Goal: Task Accomplishment & Management: Use online tool/utility

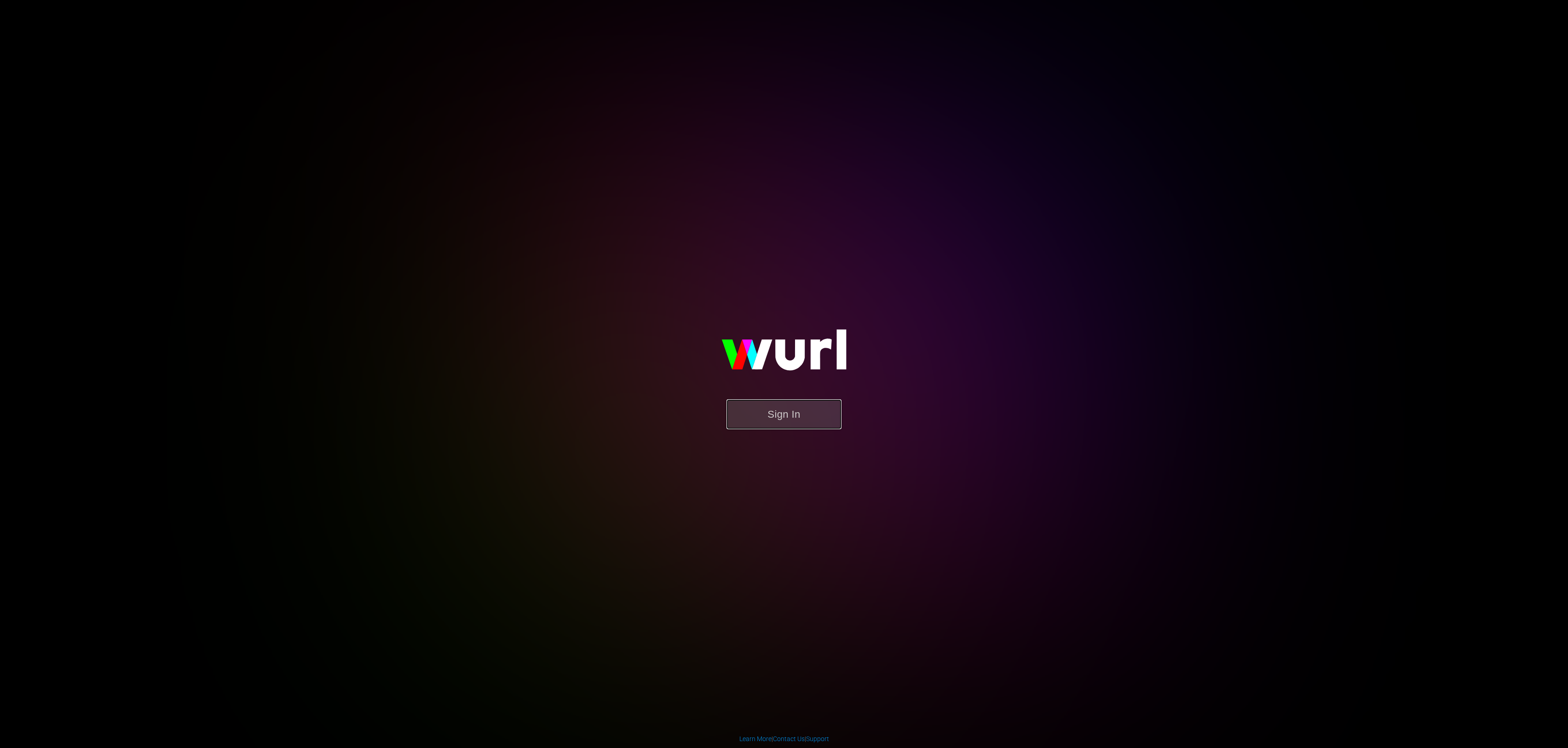
click at [767, 415] on button "Sign In" at bounding box center [784, 414] width 115 height 30
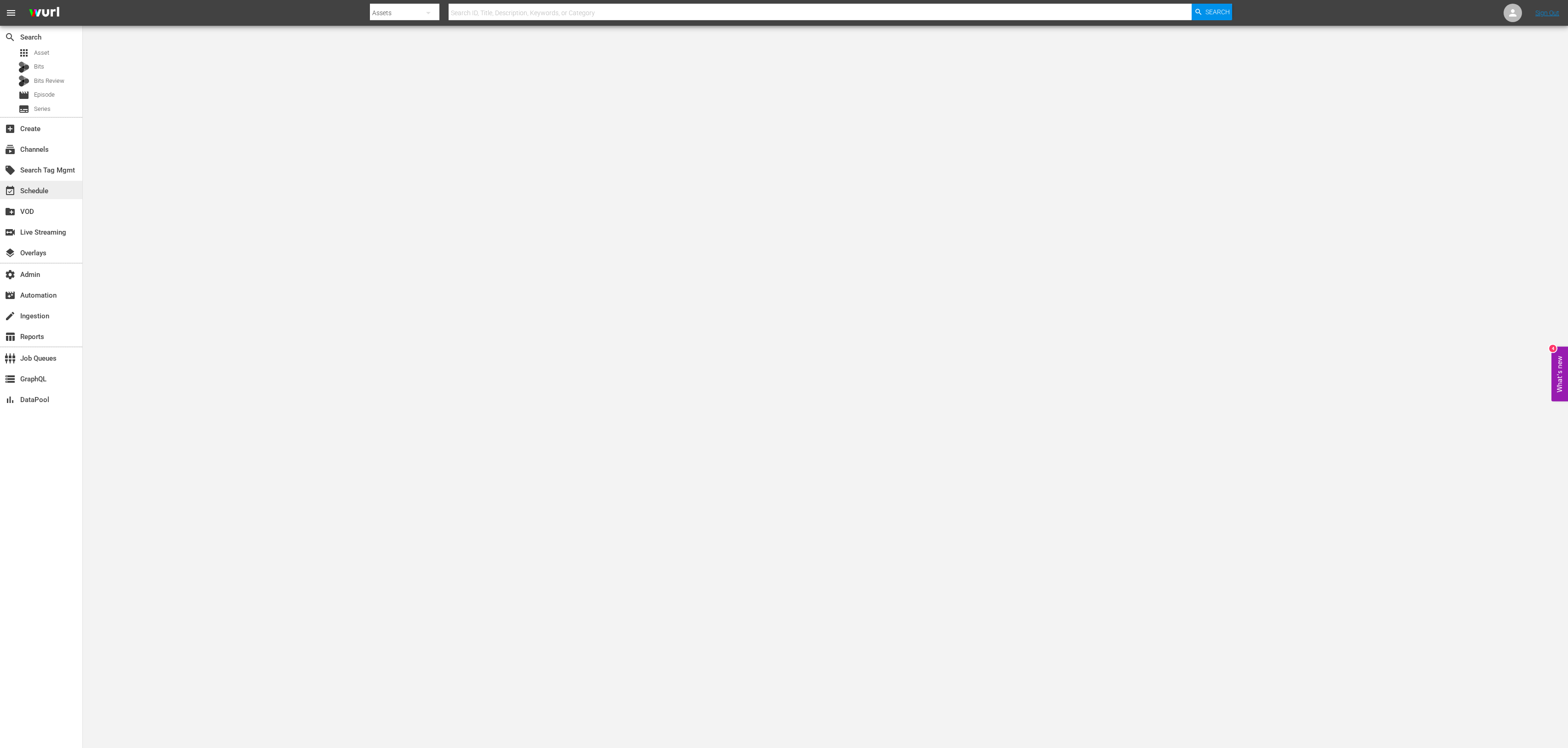
click at [35, 188] on div "event_available Schedule" at bounding box center [26, 190] width 52 height 9
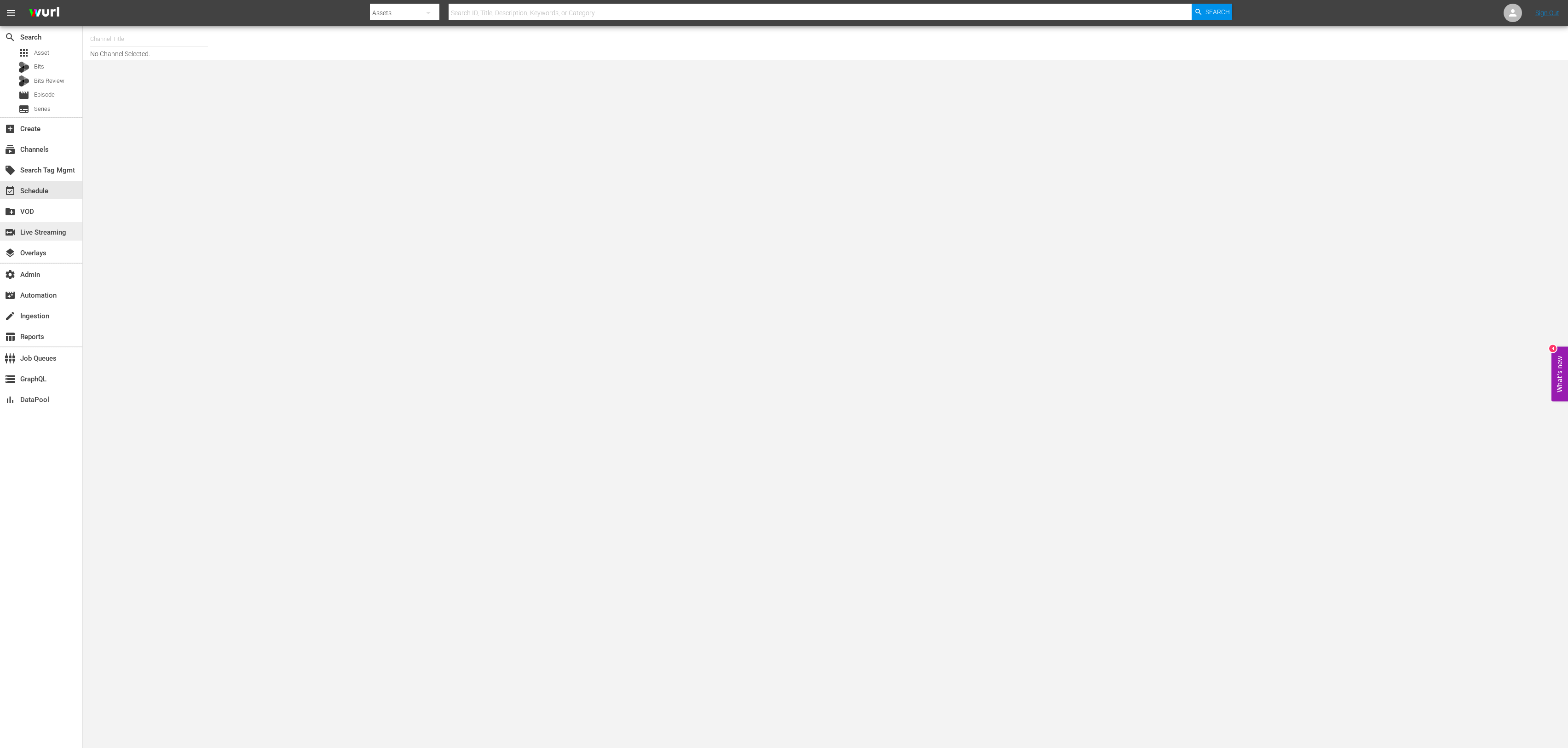
click at [29, 235] on div "switch_video Live Streaming" at bounding box center [26, 231] width 52 height 9
click at [45, 235] on div "switch_video Live Streaming" at bounding box center [26, 231] width 52 height 9
click at [40, 194] on div "event_available Schedule" at bounding box center [26, 190] width 52 height 9
click at [134, 34] on input "text" at bounding box center [149, 39] width 118 height 22
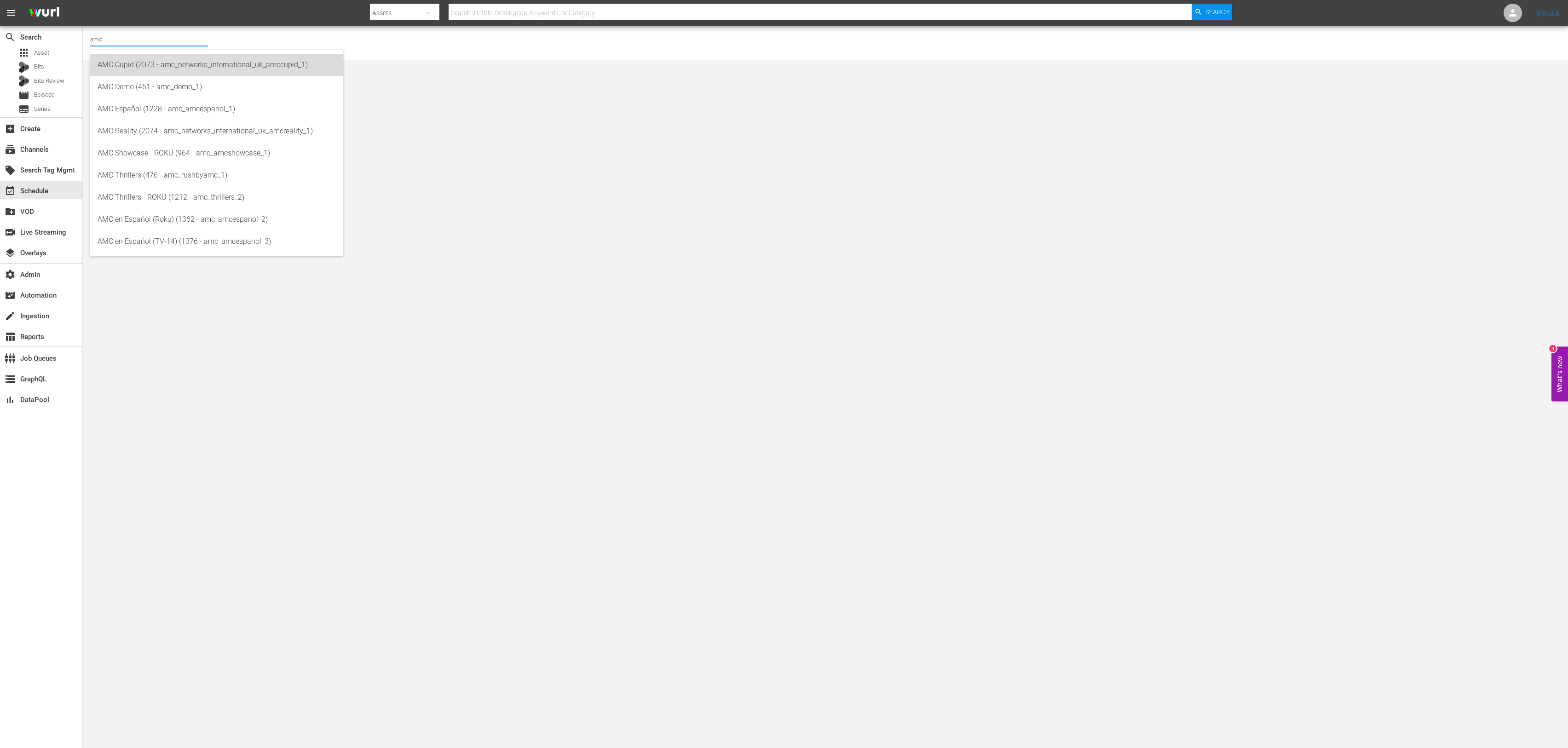
drag, startPoint x: 132, startPoint y: 65, endPoint x: 147, endPoint y: 46, distance: 24.2
click at [133, 66] on div "AMC Cupid (2073 - amc_networks_international_uk_amccupid_1)" at bounding box center [217, 65] width 239 height 22
type input "AMC Cupid (2073 - amc_networks_international_uk_amccupid_1)"
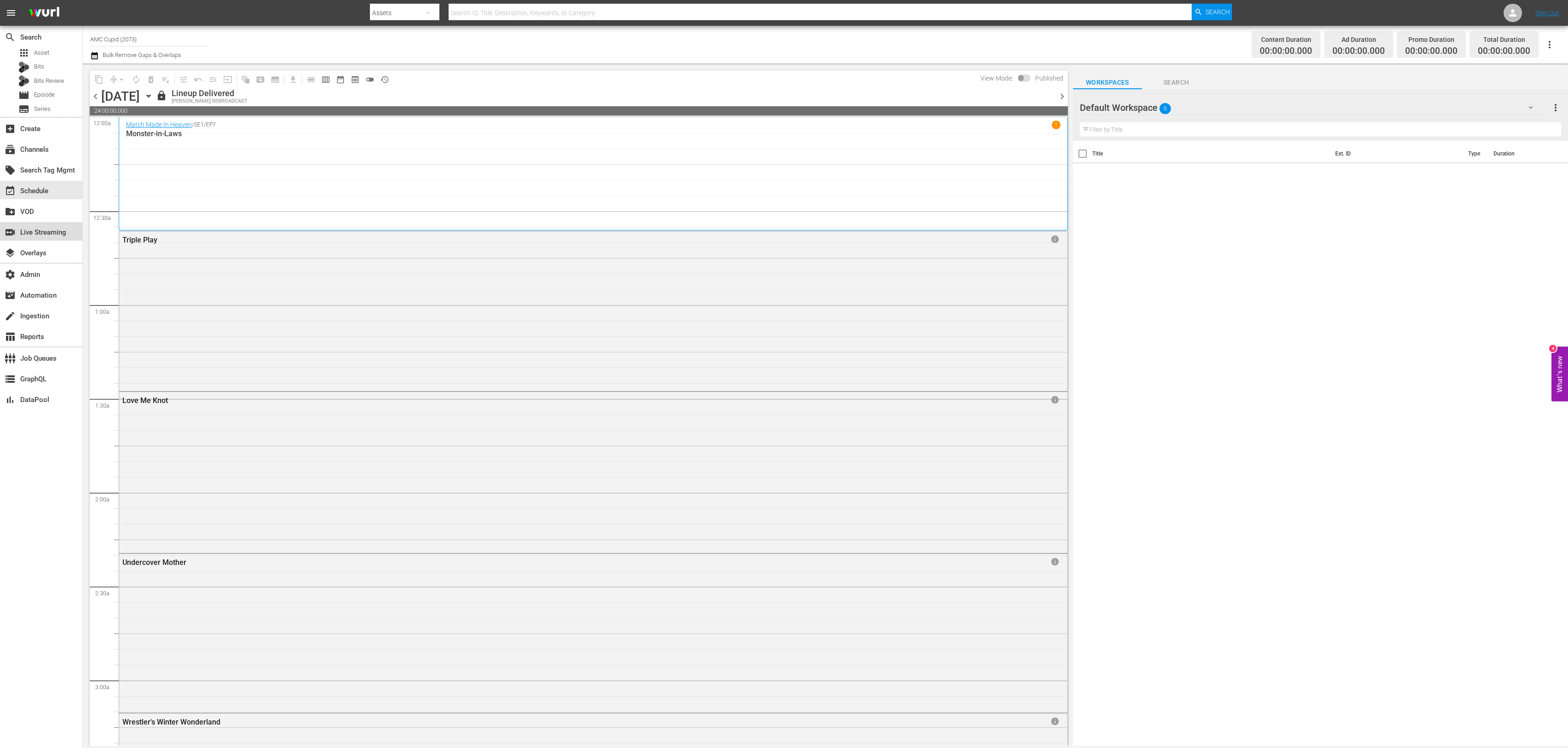
click at [40, 228] on div "switch_video Live Streaming" at bounding box center [26, 231] width 52 height 9
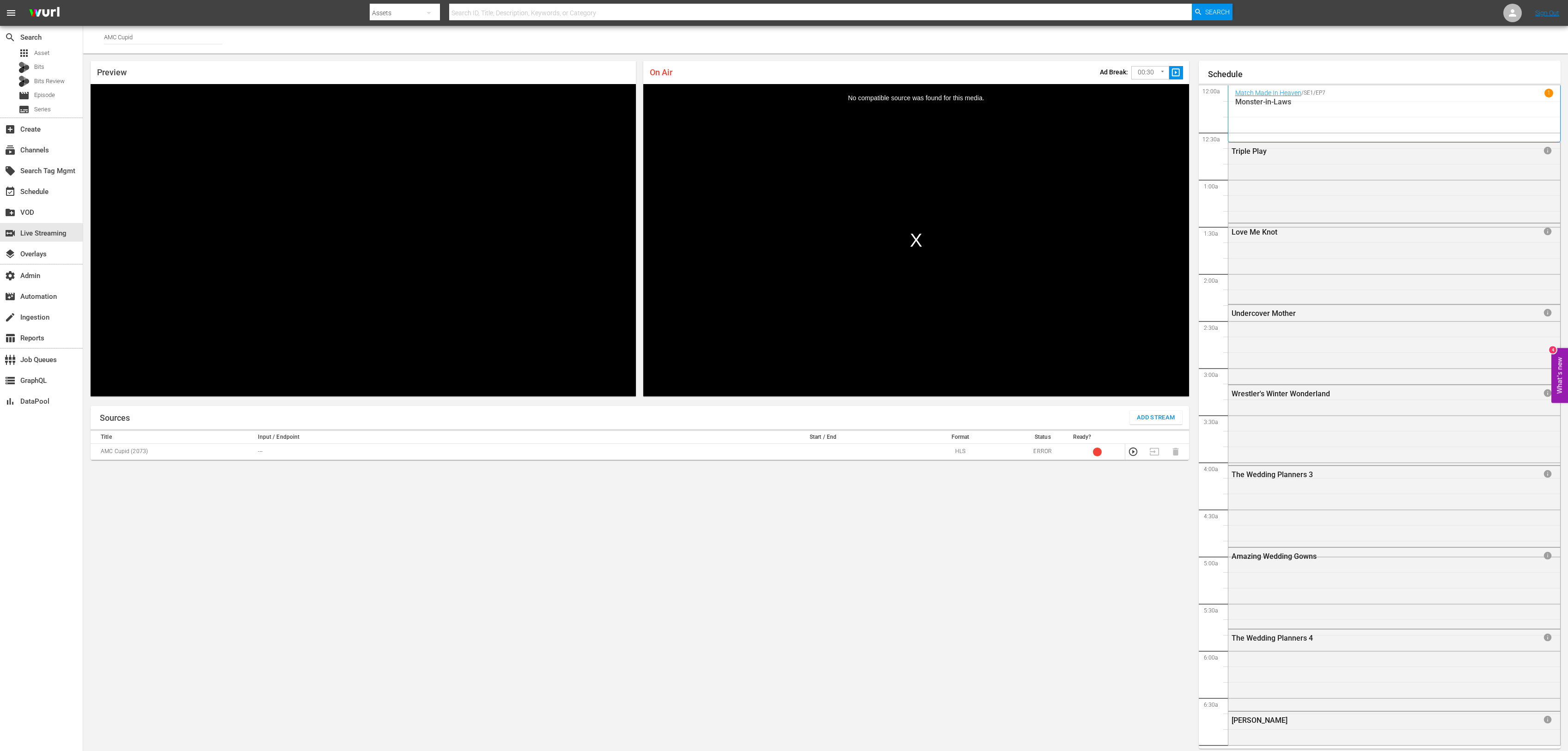
scroll to position [5, 0]
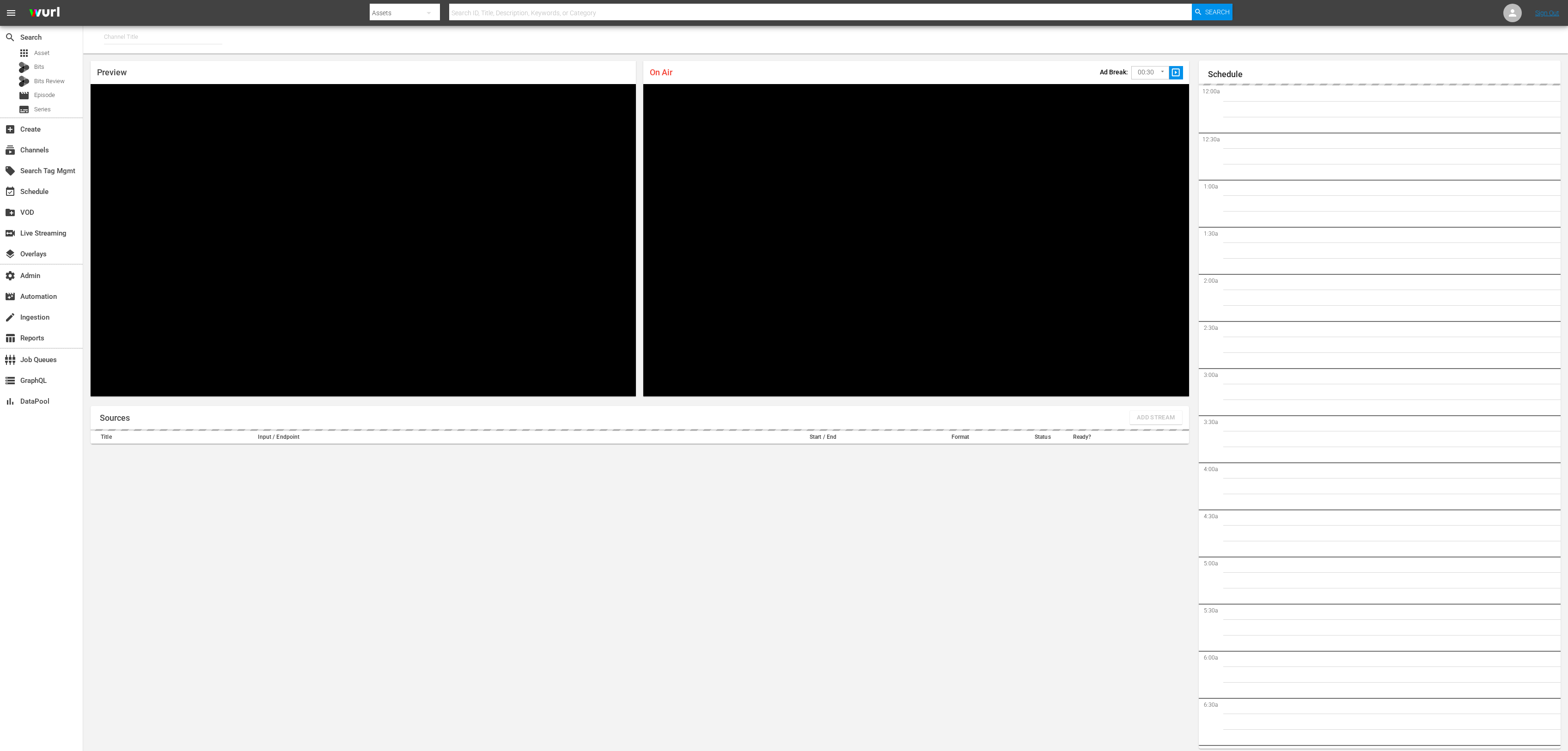
type input "Glewed TV (683)"
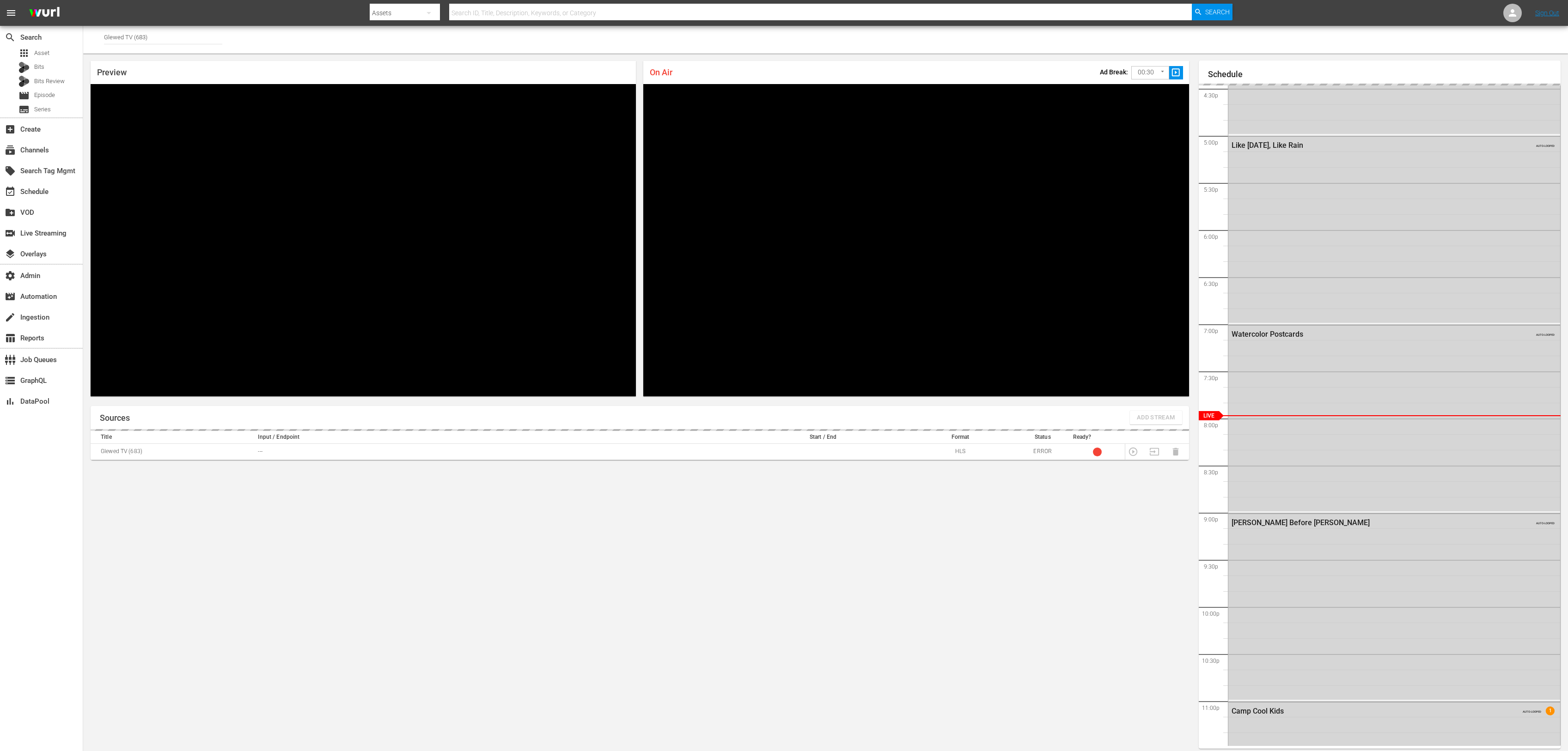
scroll to position [5, 0]
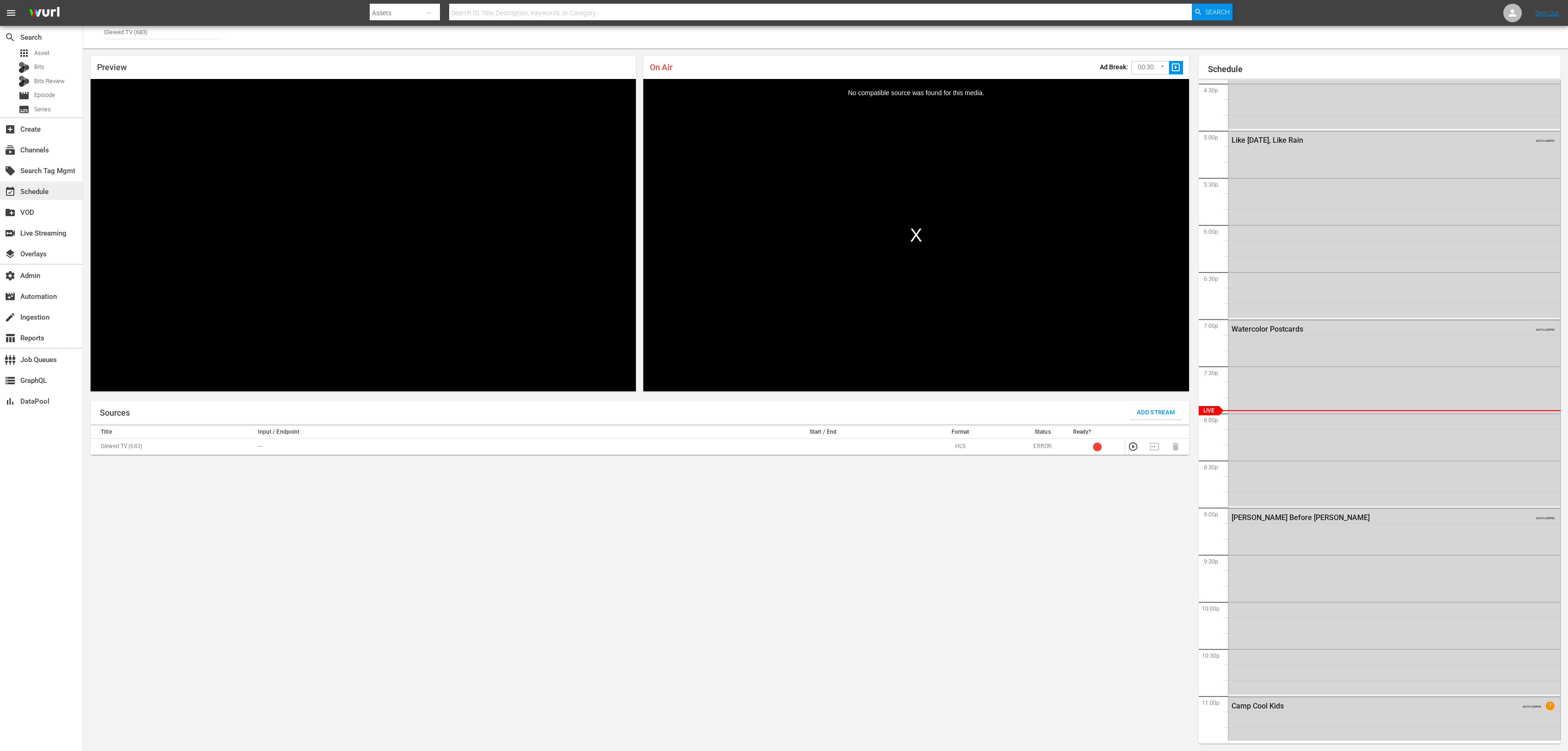
click at [41, 188] on div "event_available Schedule" at bounding box center [26, 191] width 52 height 9
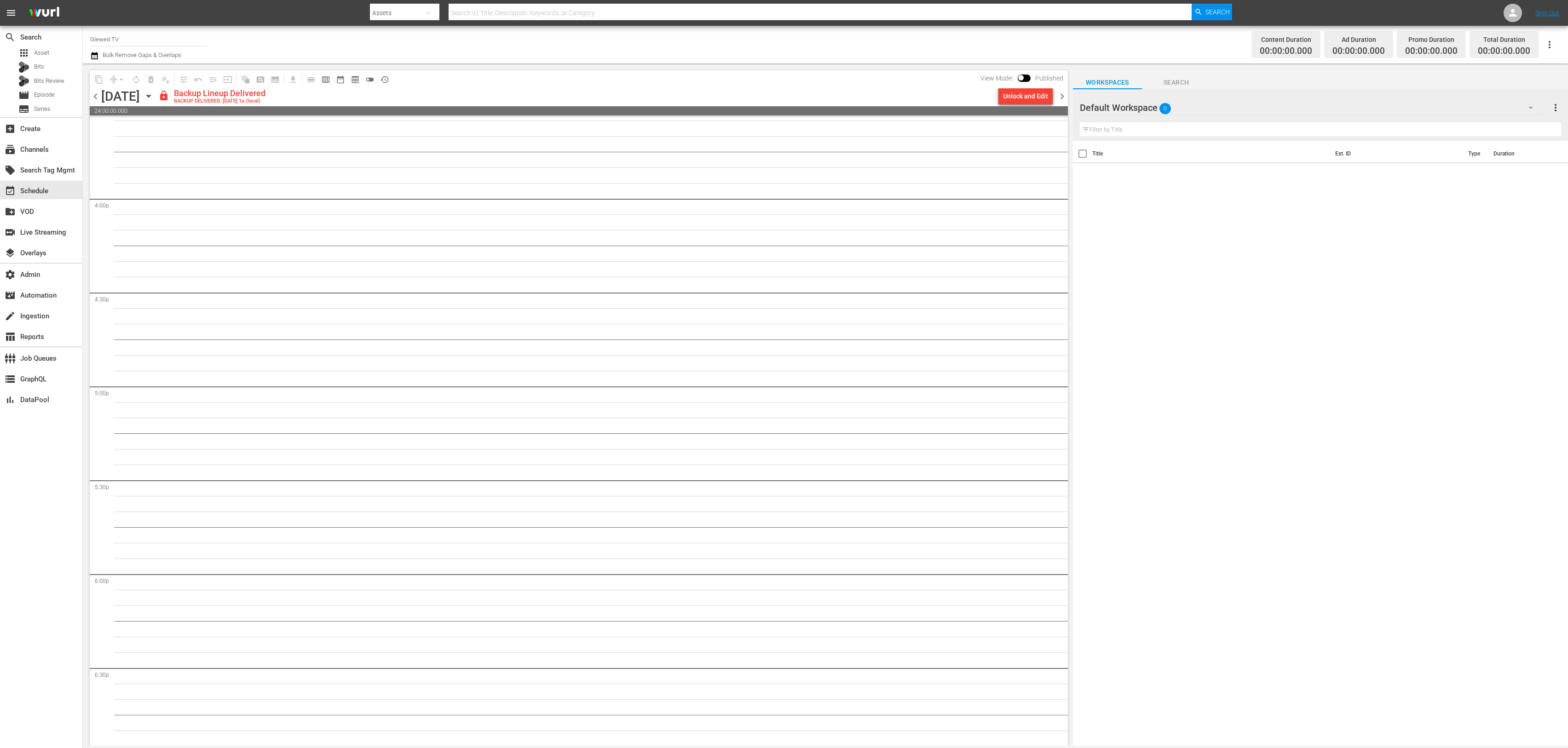
scroll to position [2924, 0]
click at [153, 93] on icon "button" at bounding box center [149, 96] width 10 height 10
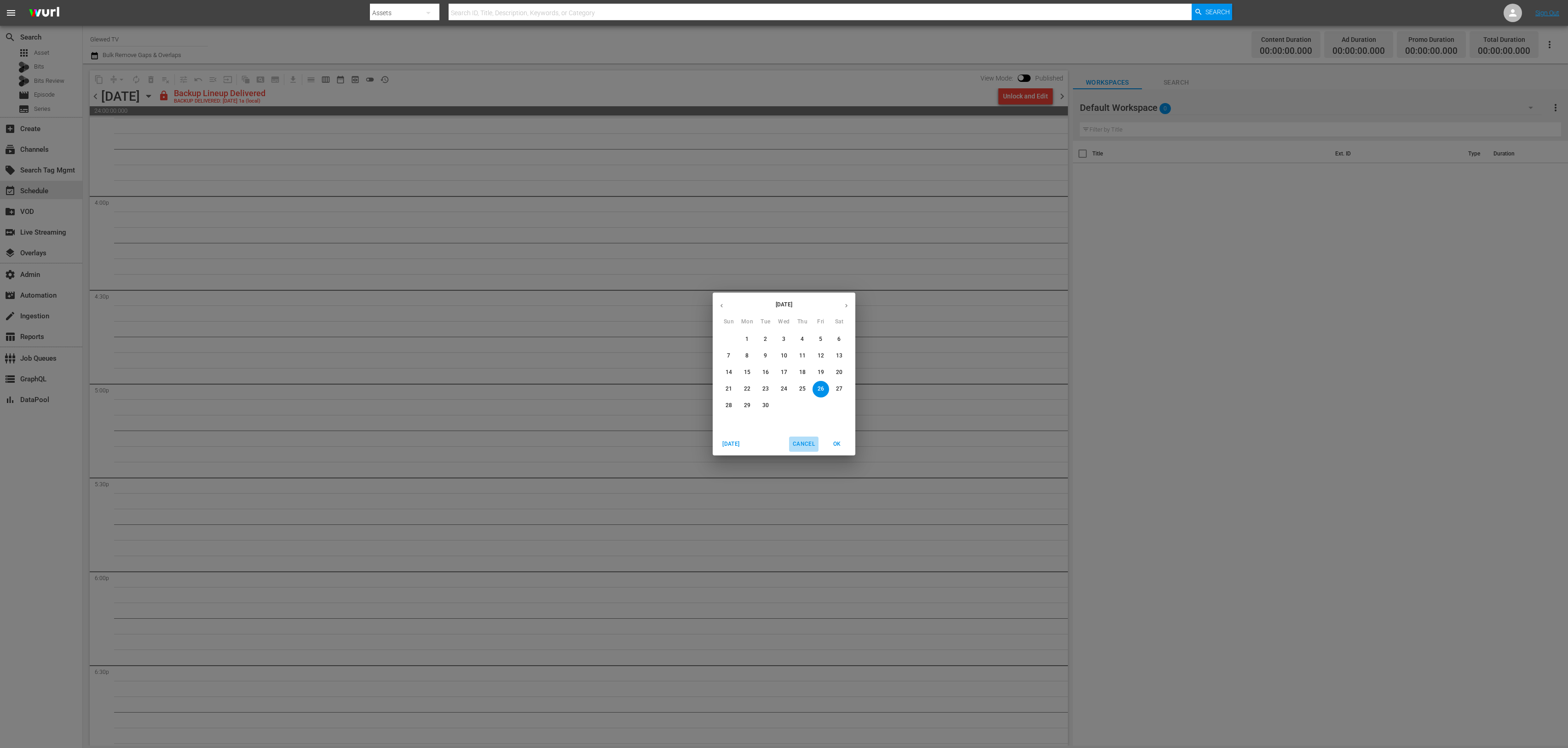
click at [813, 444] on span "Cancel" at bounding box center [803, 444] width 22 height 10
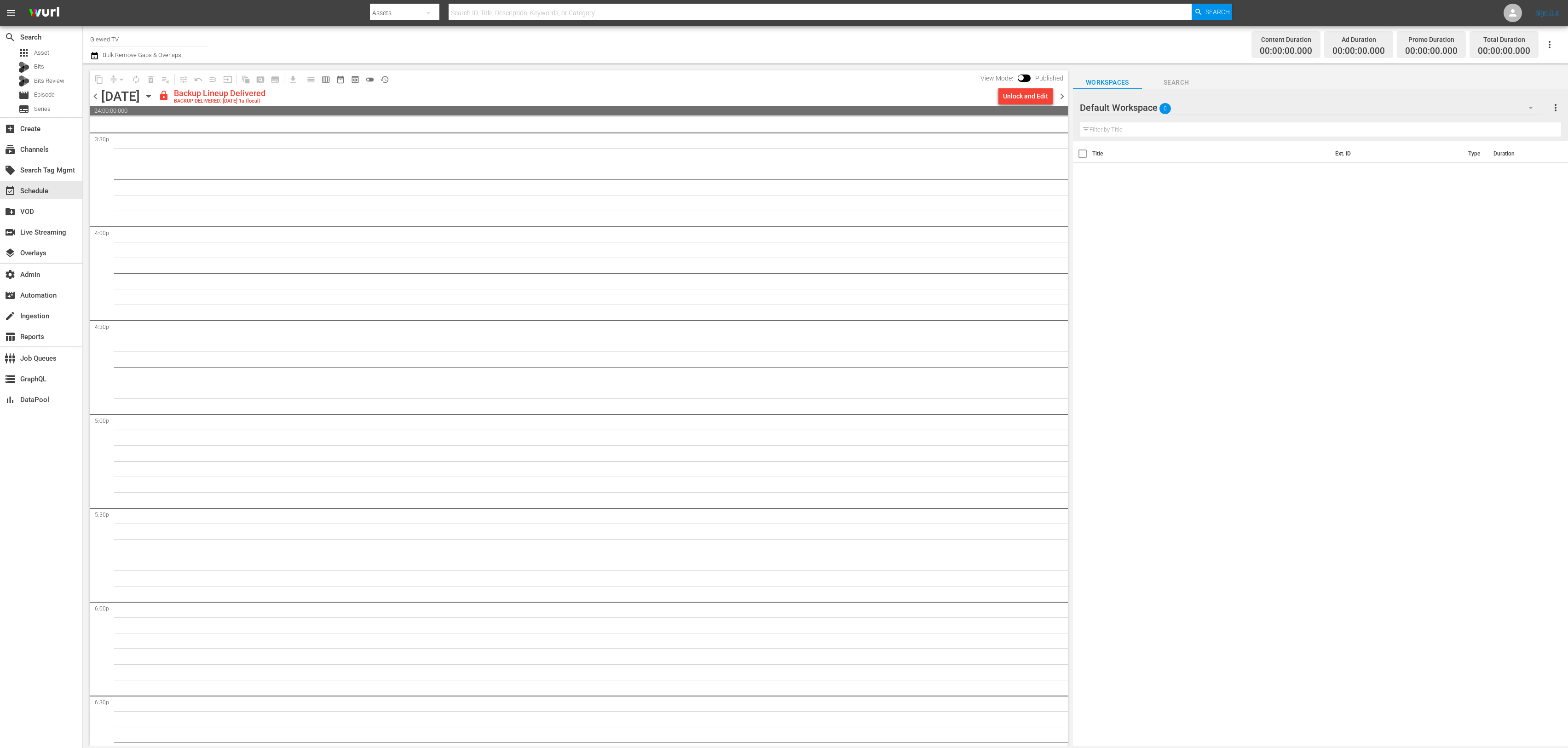
scroll to position [2882, 0]
click at [355, 80] on span "preview_outlined" at bounding box center [355, 79] width 9 height 9
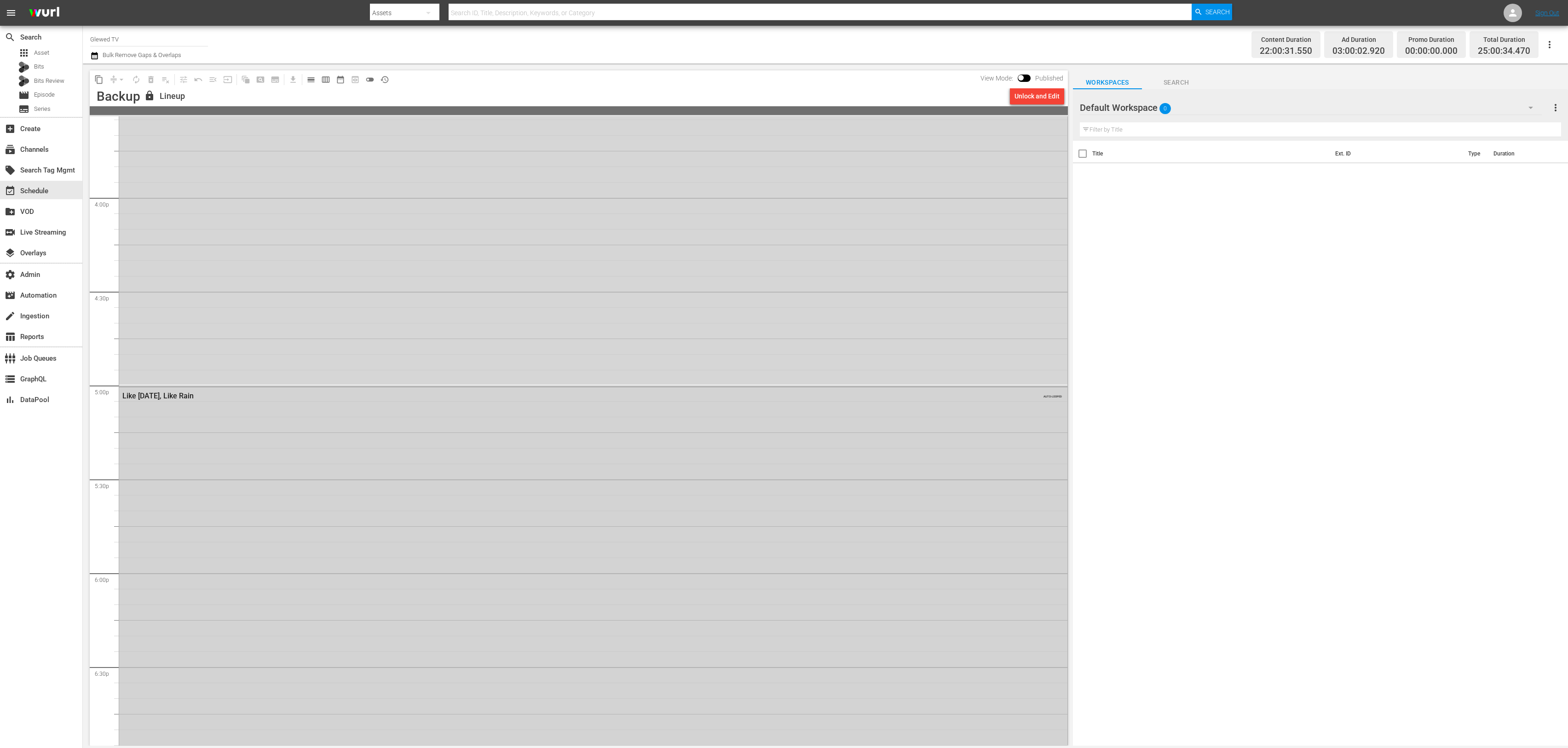
scroll to position [2799, 0]
click at [544, 444] on div "[PERSON_NAME]'s Hope AUTO-LOOPED" at bounding box center [593, 320] width 948 height 374
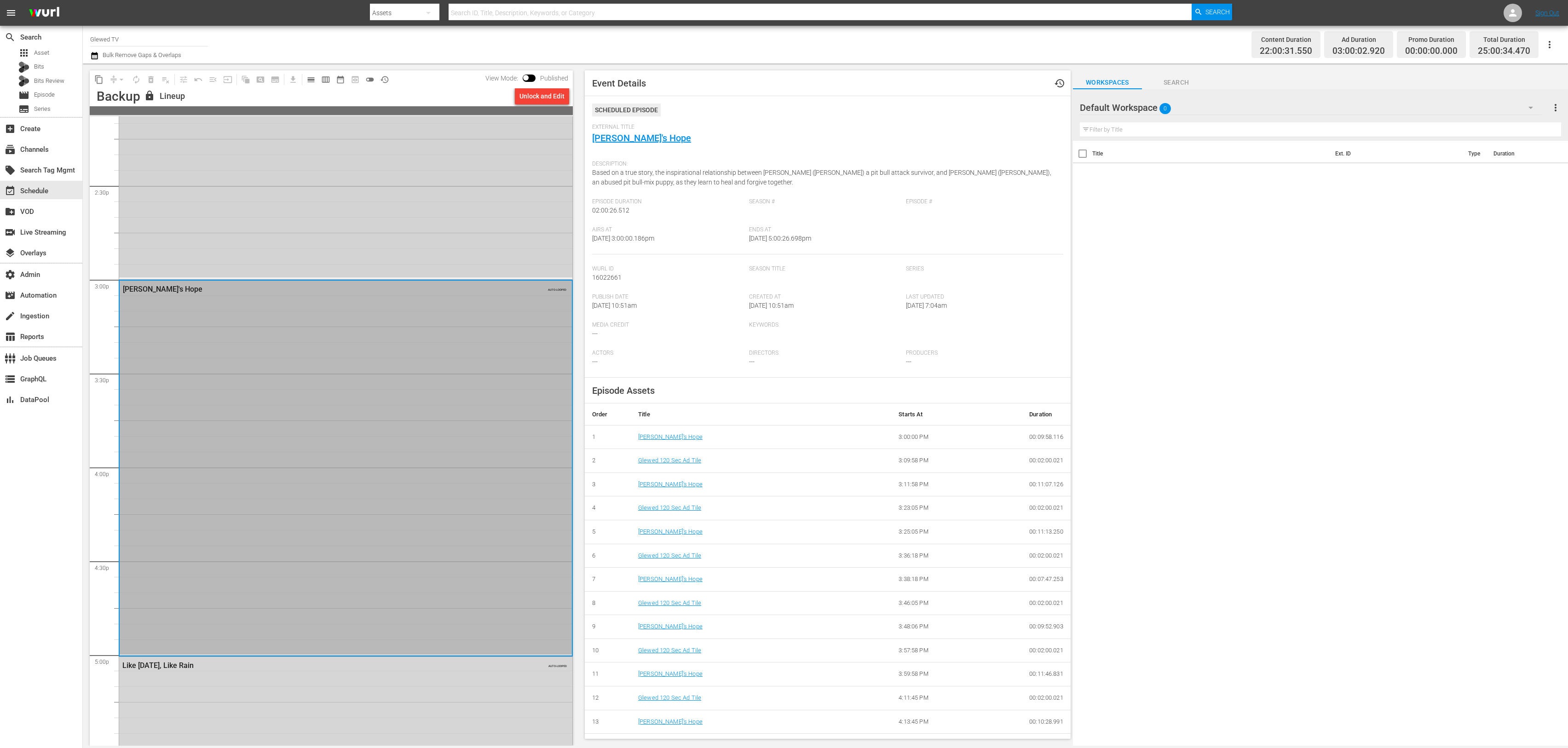
scroll to position [2632, 0]
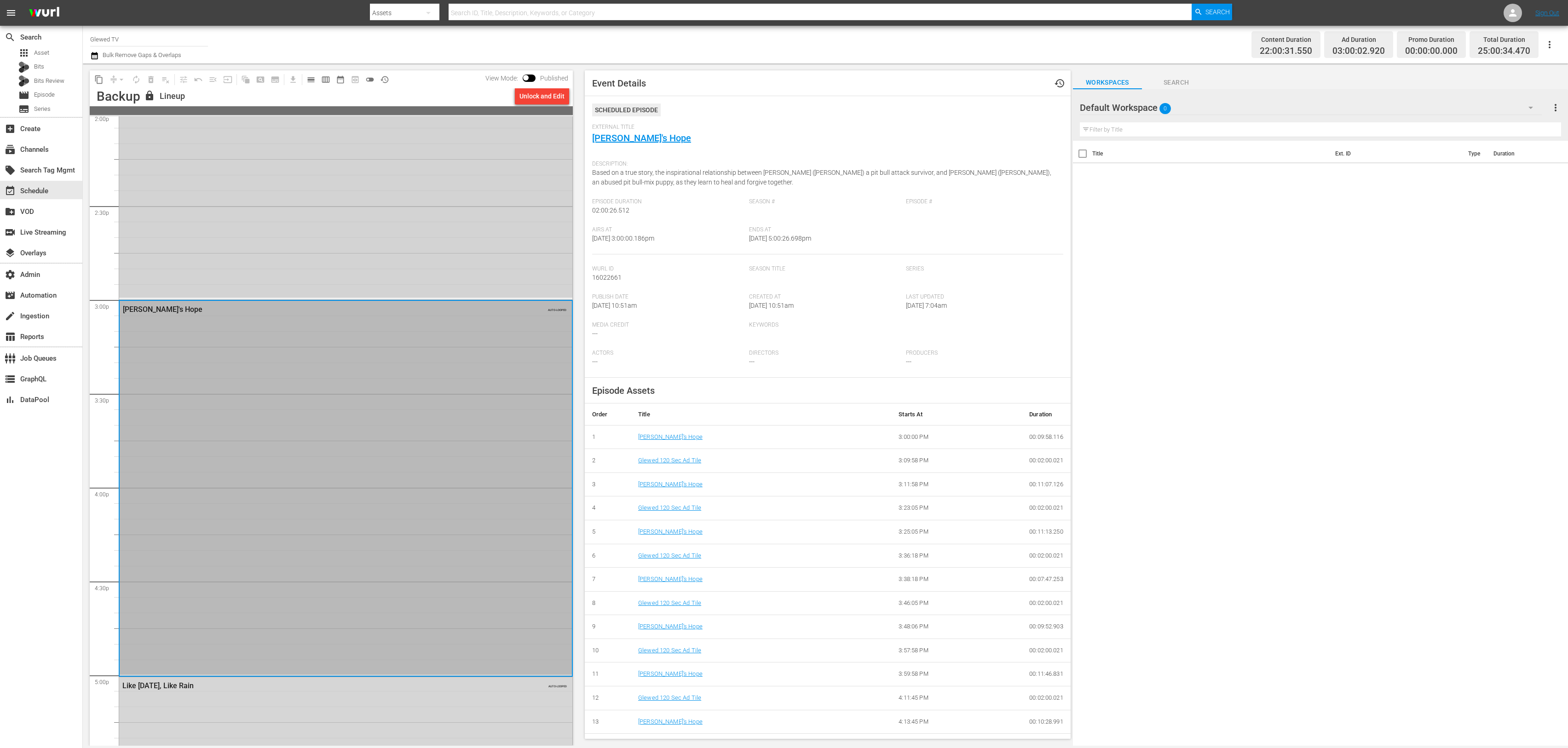
click at [354, 252] on div "Tentacle 8 AUTO-LOOPED" at bounding box center [346, 65] width 453 height 466
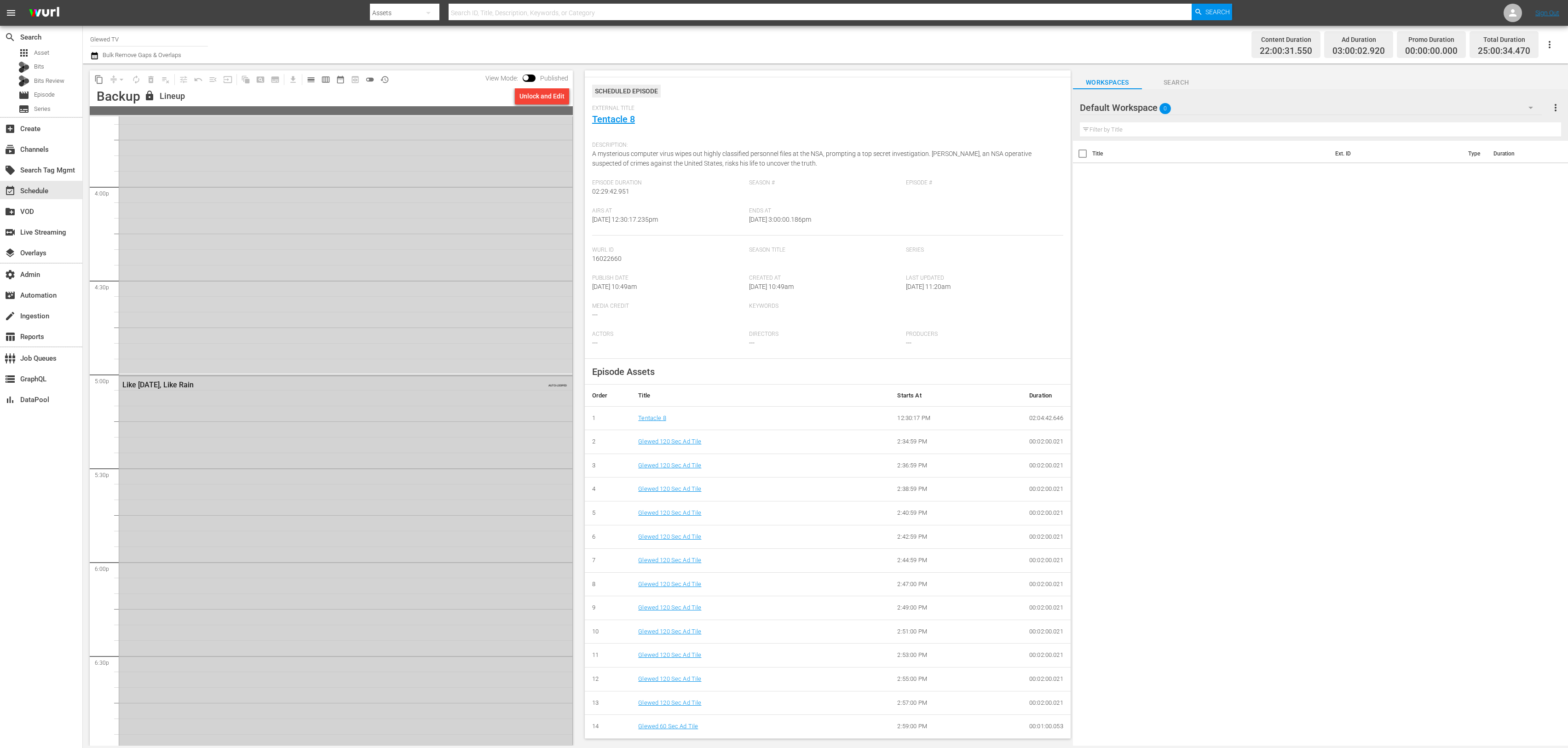
scroll to position [2938, 0]
click at [321, 567] on div "Like [DATE], Like Rain AUTO-LOOPED" at bounding box center [346, 557] width 453 height 373
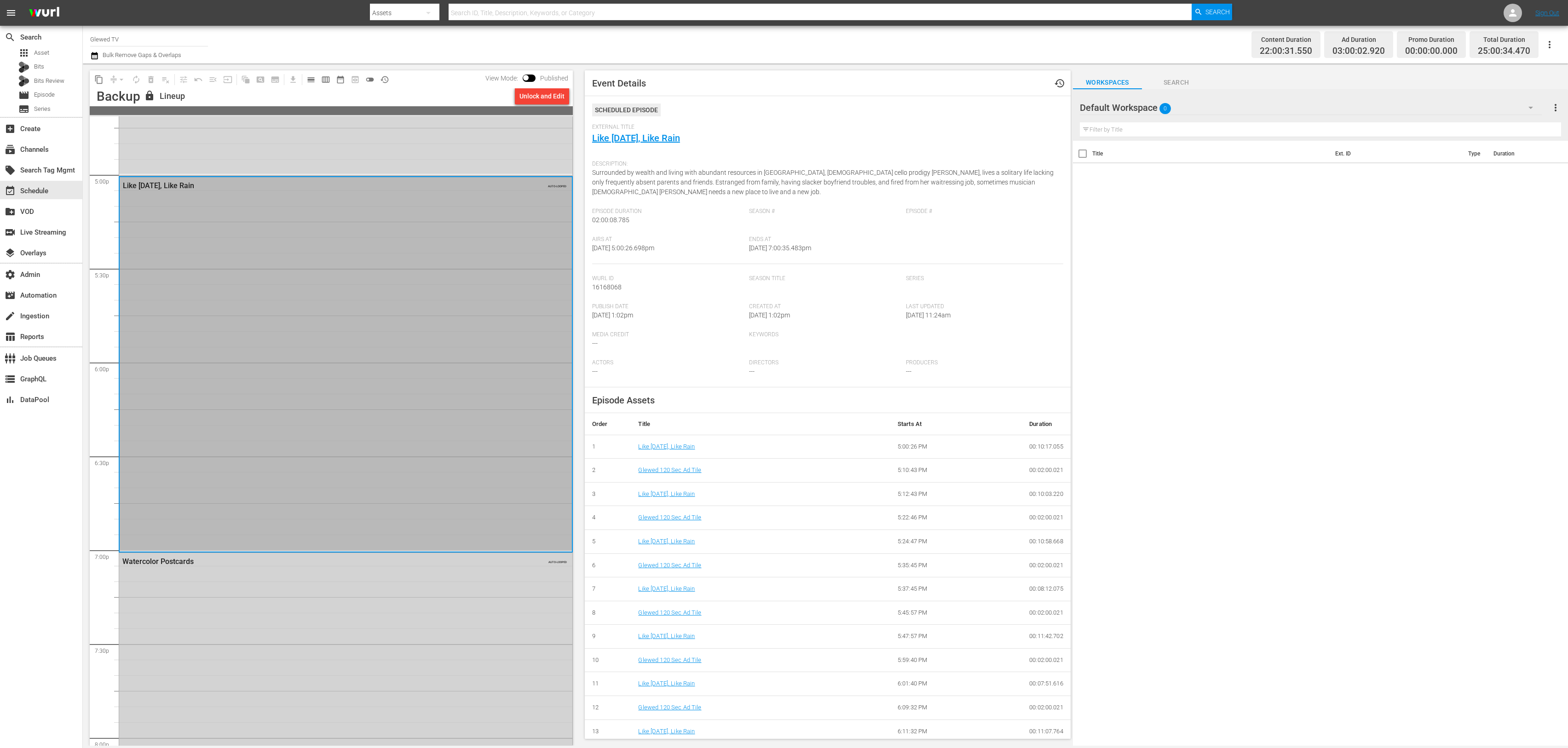
scroll to position [3166, 0]
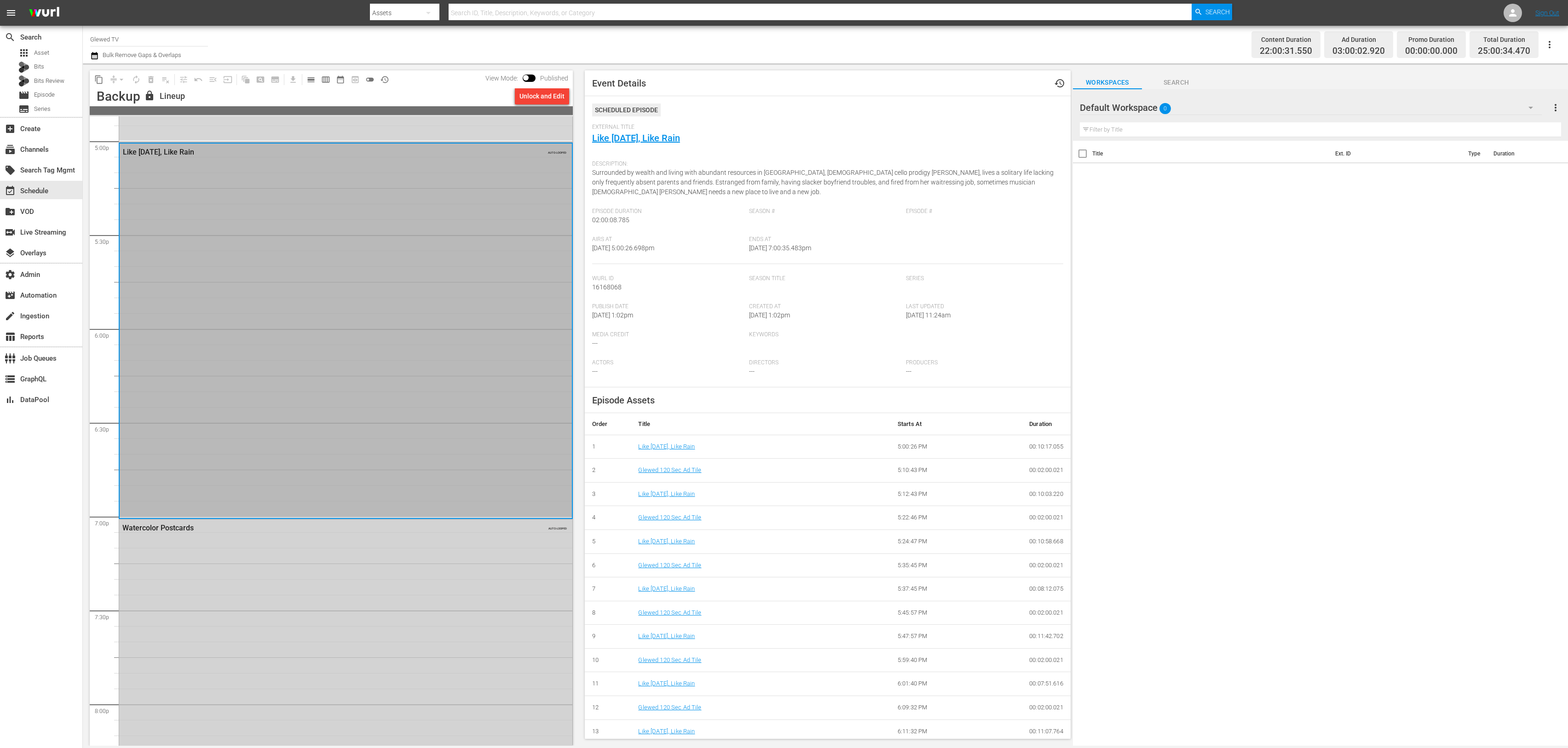
click at [325, 599] on div "Watercolor Postcards AUTO-LOOPED" at bounding box center [346, 705] width 453 height 373
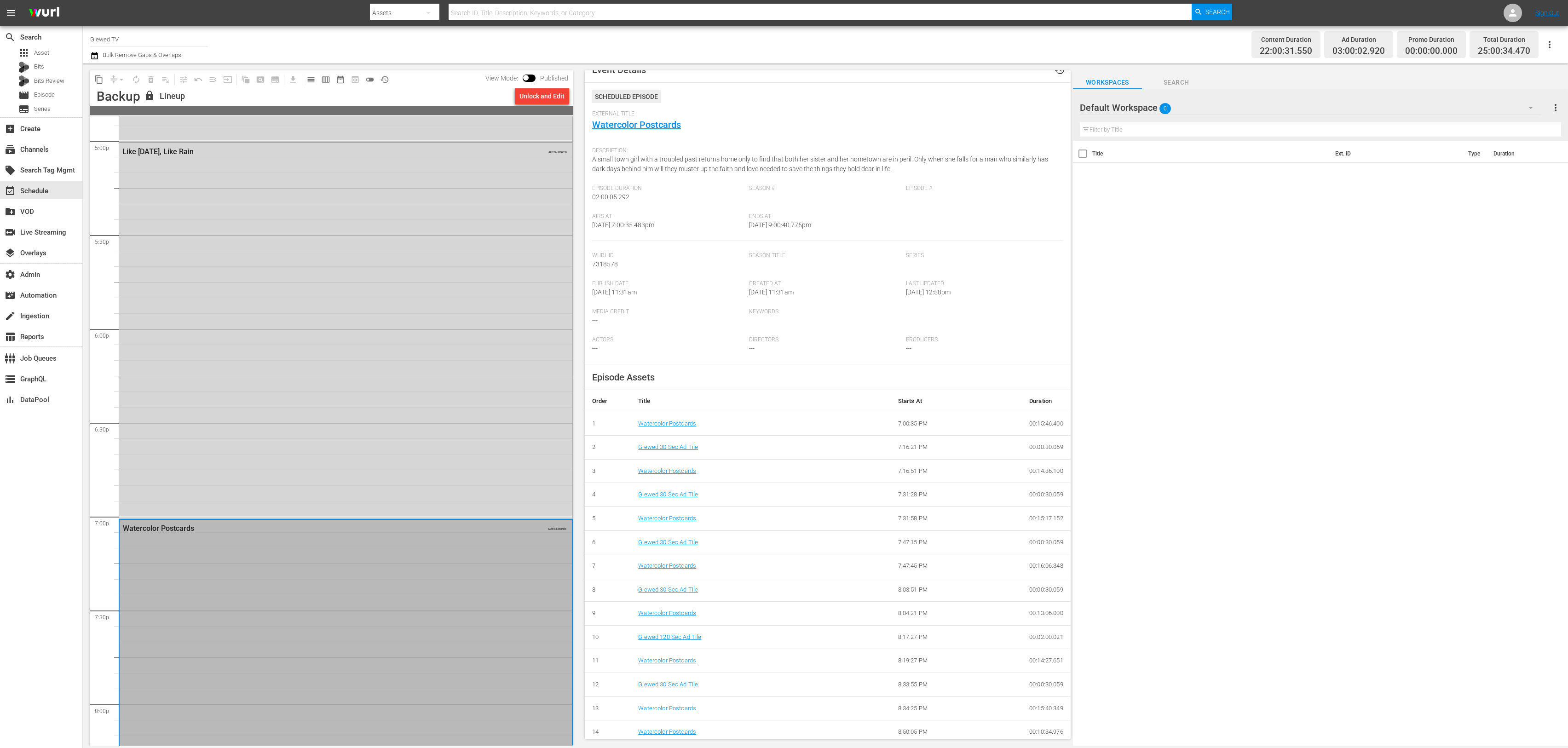
scroll to position [19, 0]
click at [436, 414] on div "Like [DATE], Like Rain AUTO-LOOPED" at bounding box center [346, 329] width 453 height 373
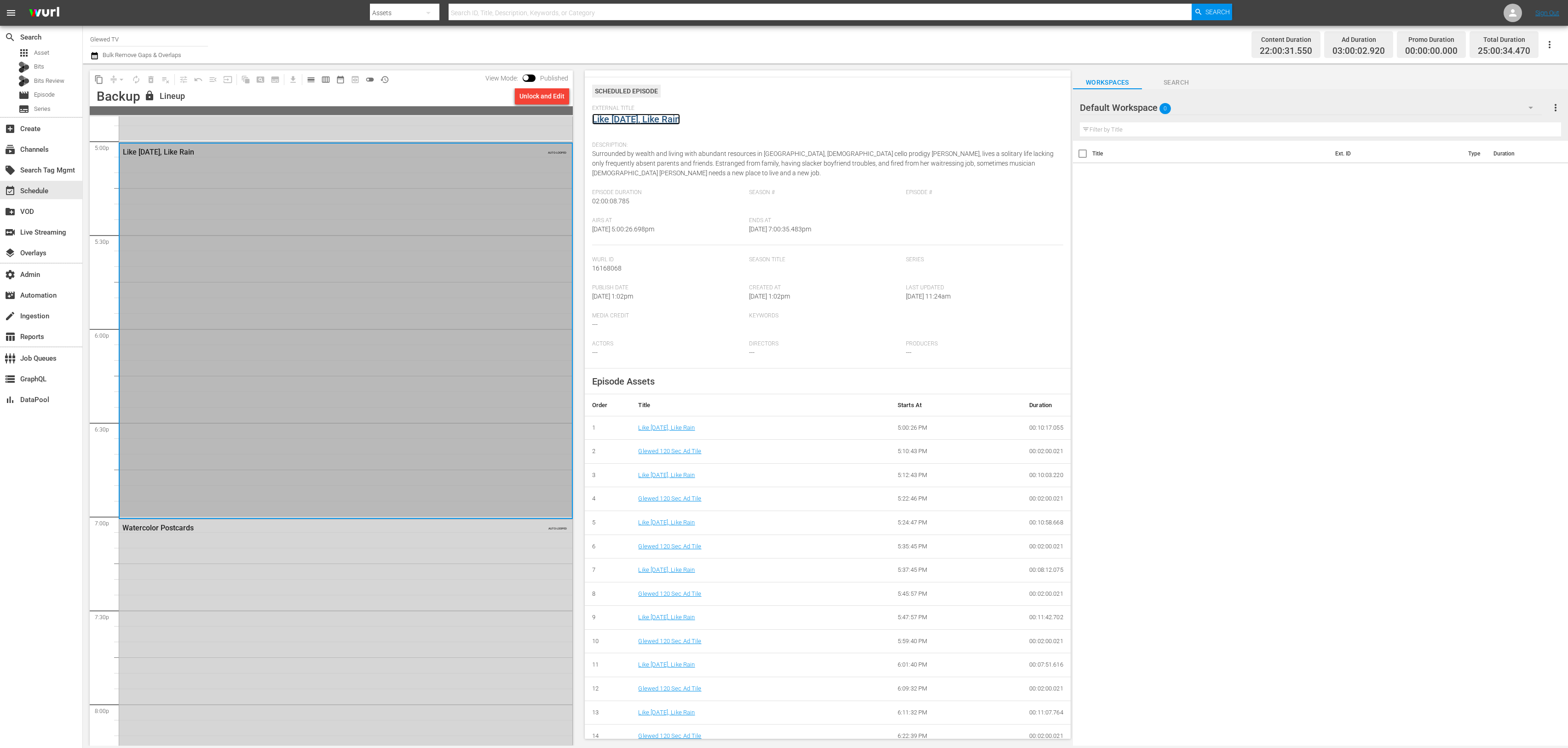
click at [624, 118] on link "Like [DATE], Like Rain" at bounding box center [636, 119] width 88 height 11
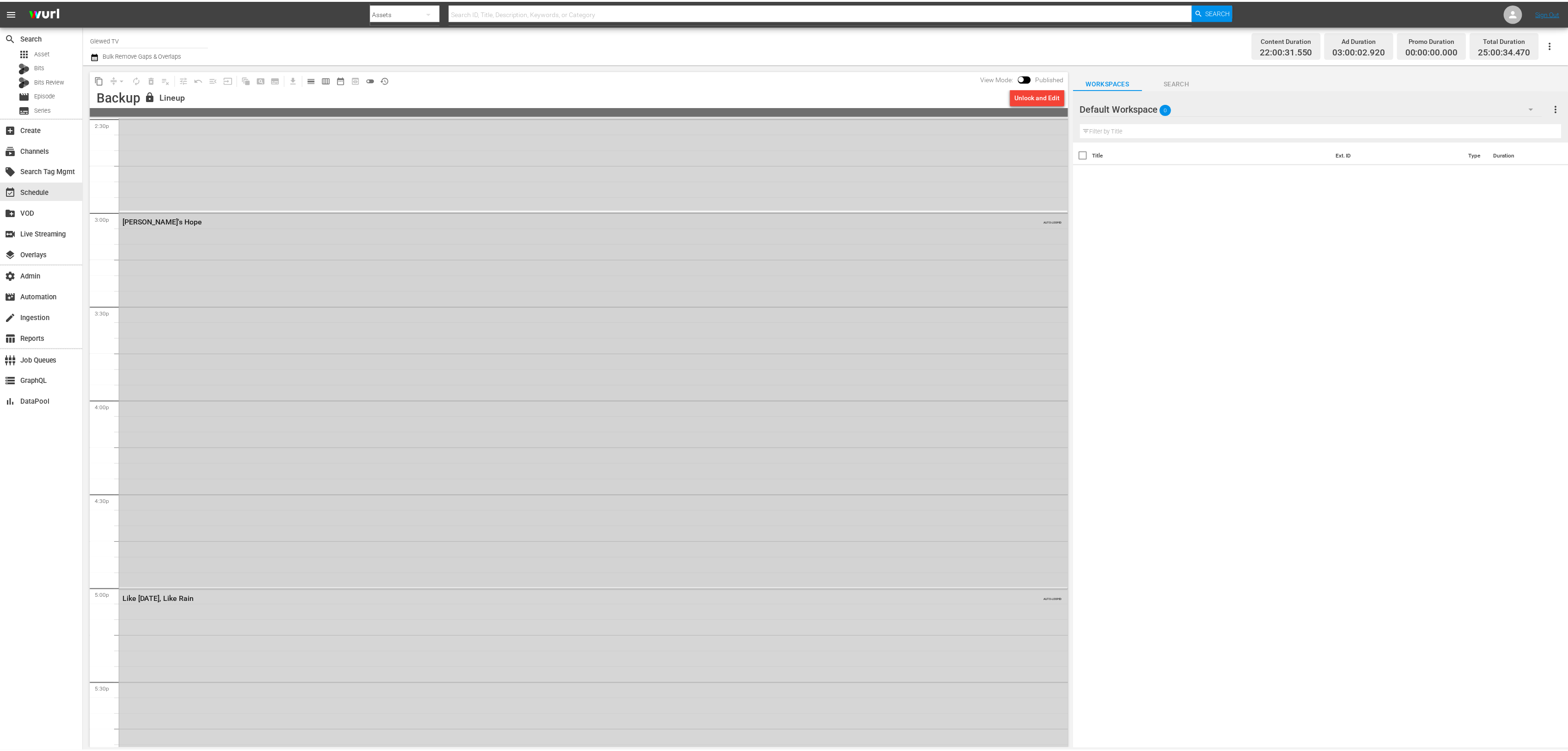
scroll to position [2723, 0]
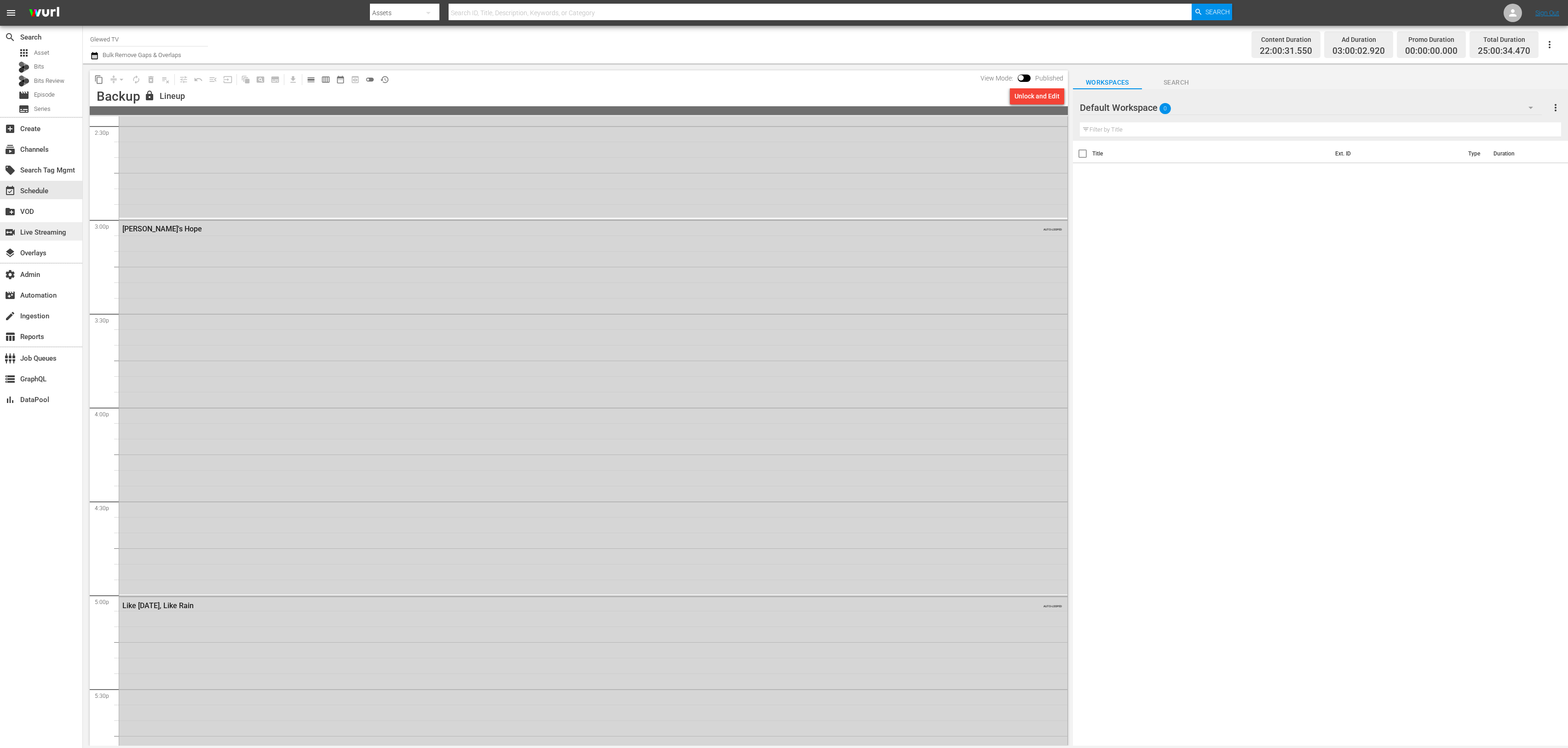
click at [49, 227] on div "switch_video Live Streaming" at bounding box center [26, 231] width 52 height 9
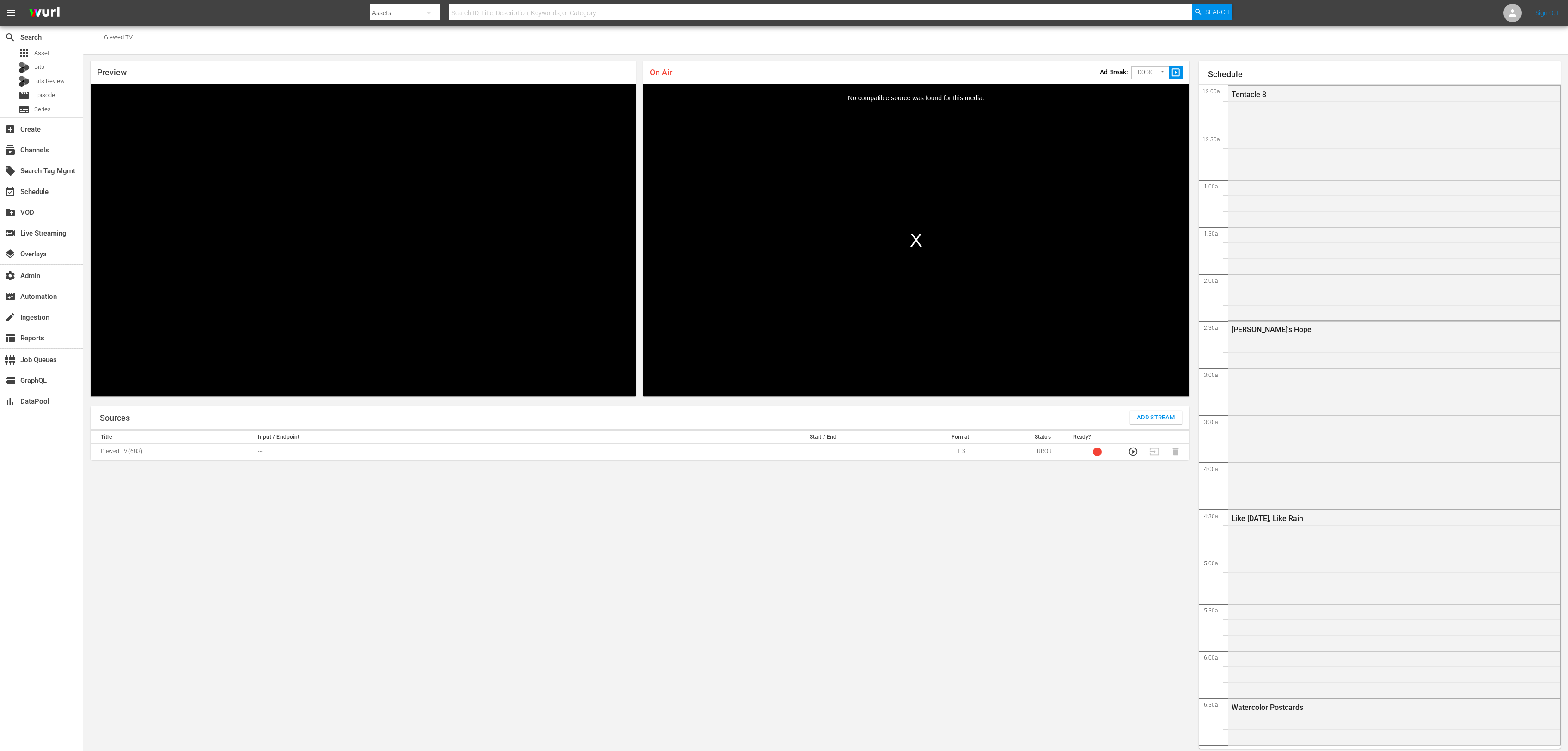
scroll to position [1554, 0]
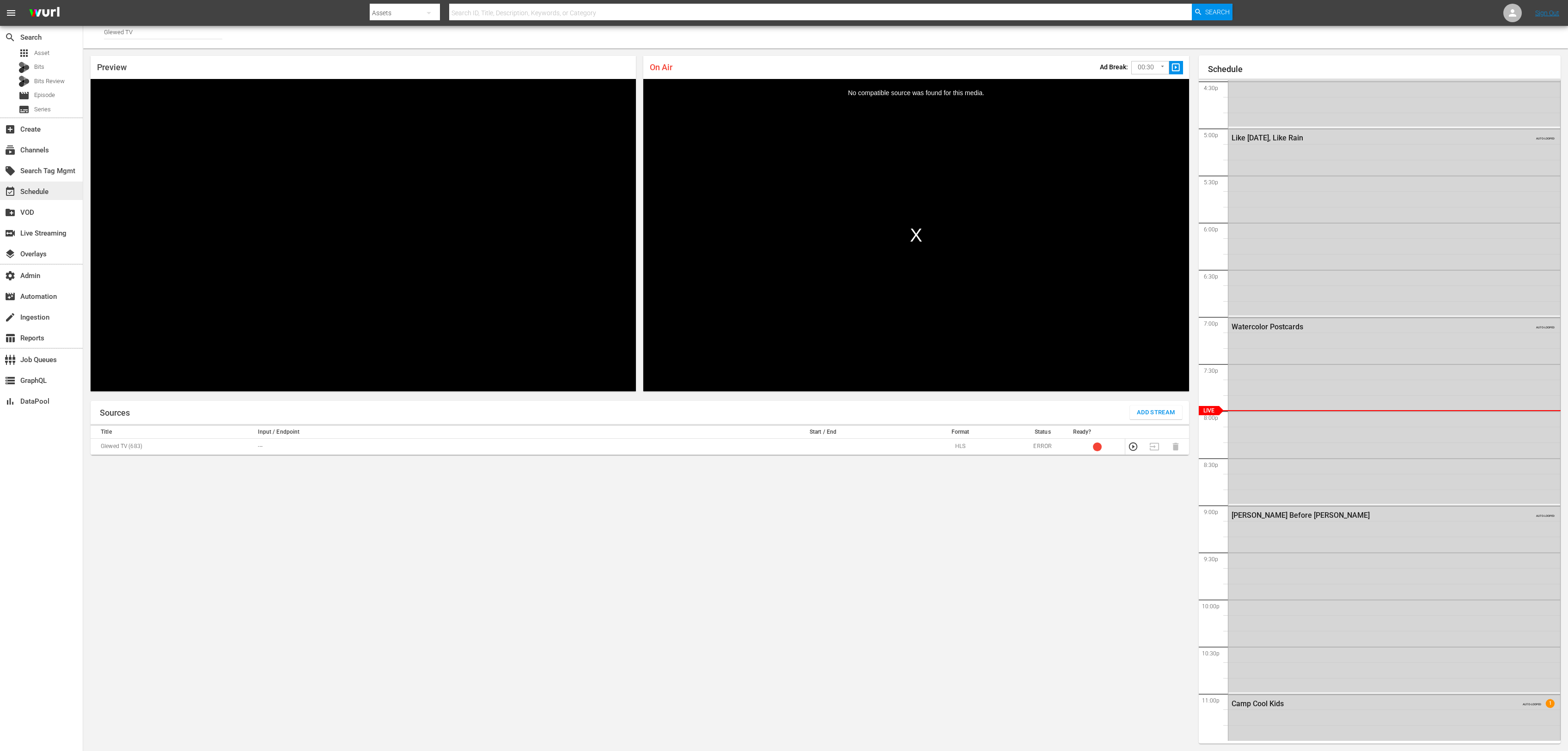
click at [37, 194] on div "event_available Schedule" at bounding box center [26, 191] width 52 height 9
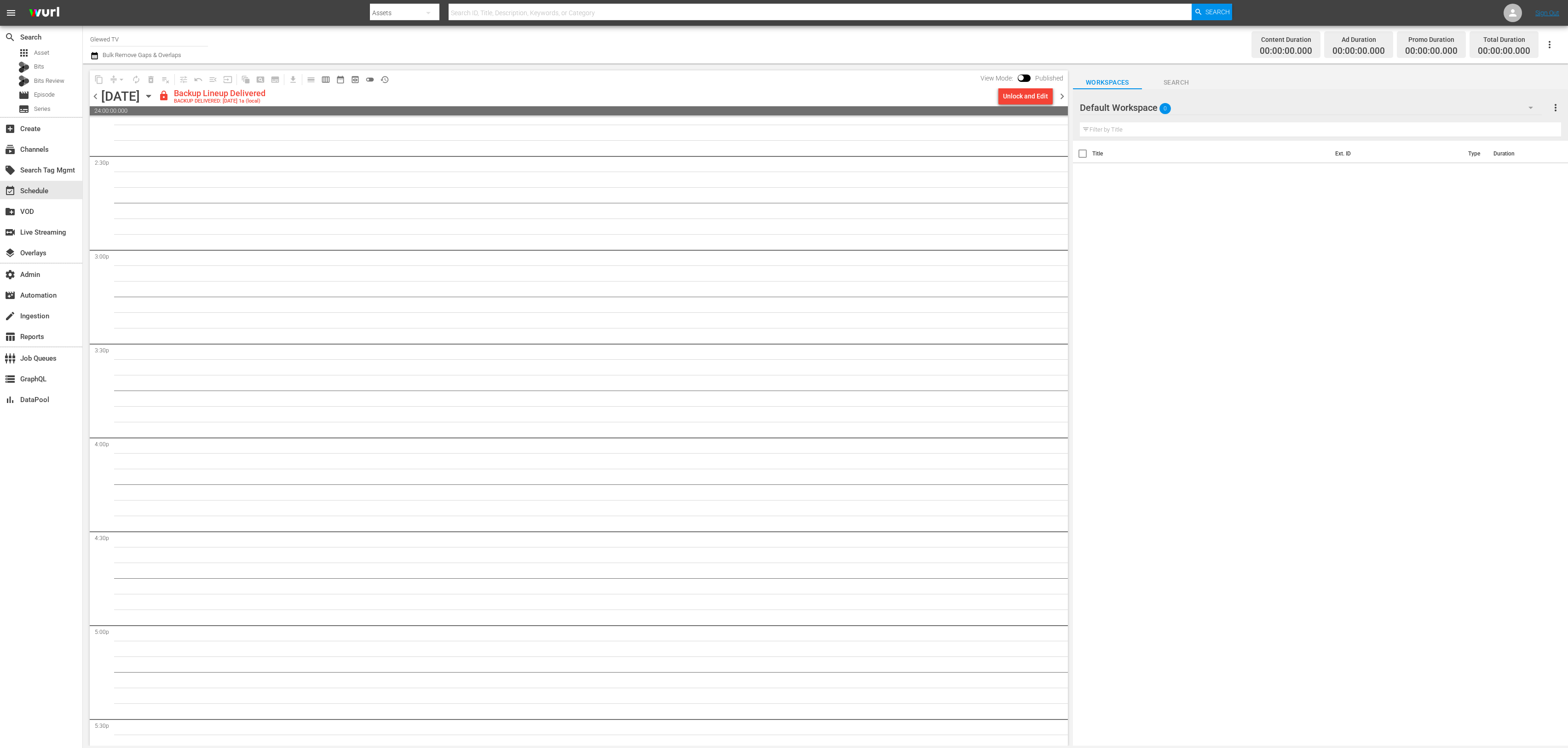
scroll to position [2693, 0]
click at [357, 83] on span "preview_outlined" at bounding box center [355, 79] width 9 height 9
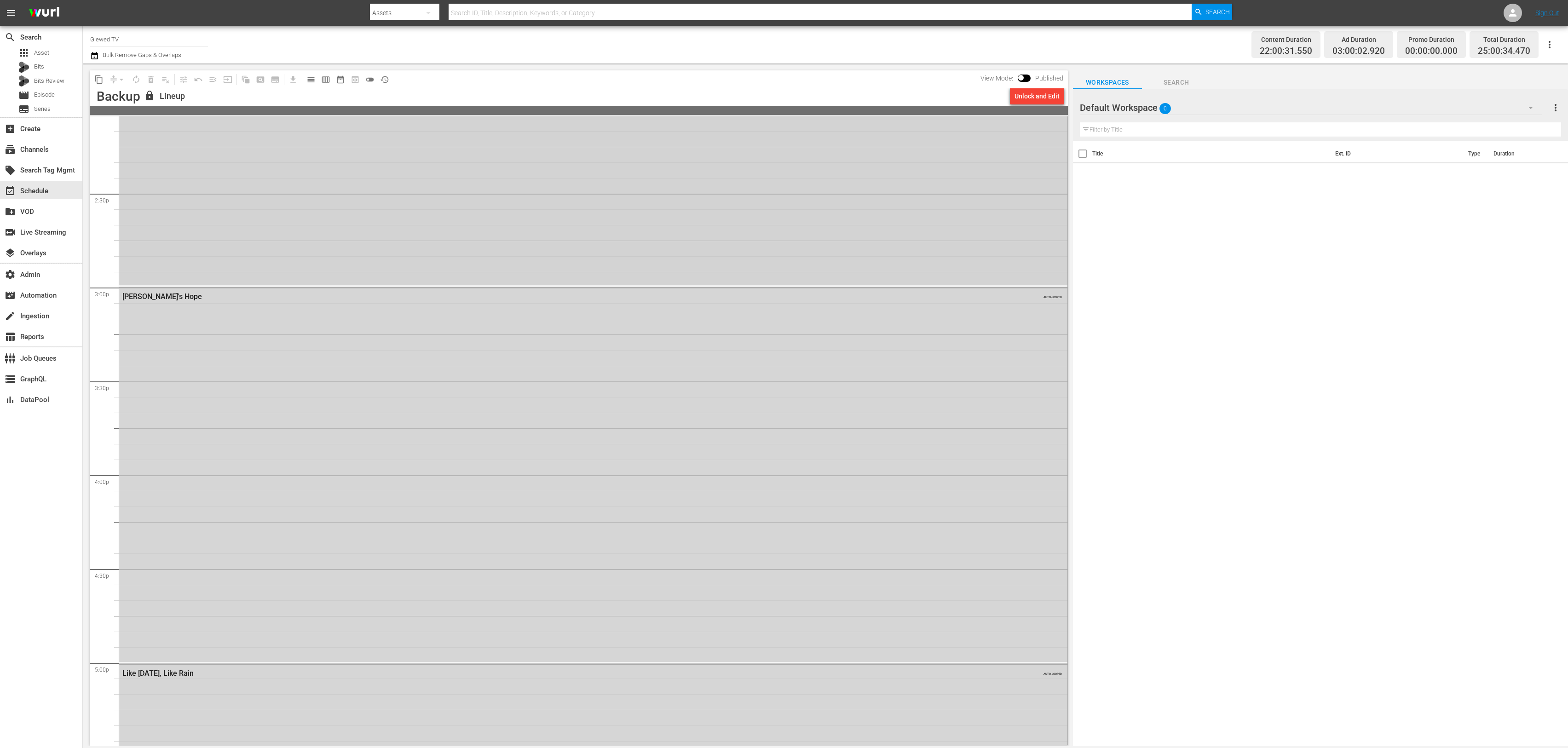
scroll to position [2539, 0]
click at [348, 278] on div "Tentacle 8 AUTO-LOOPED" at bounding box center [593, 157] width 948 height 466
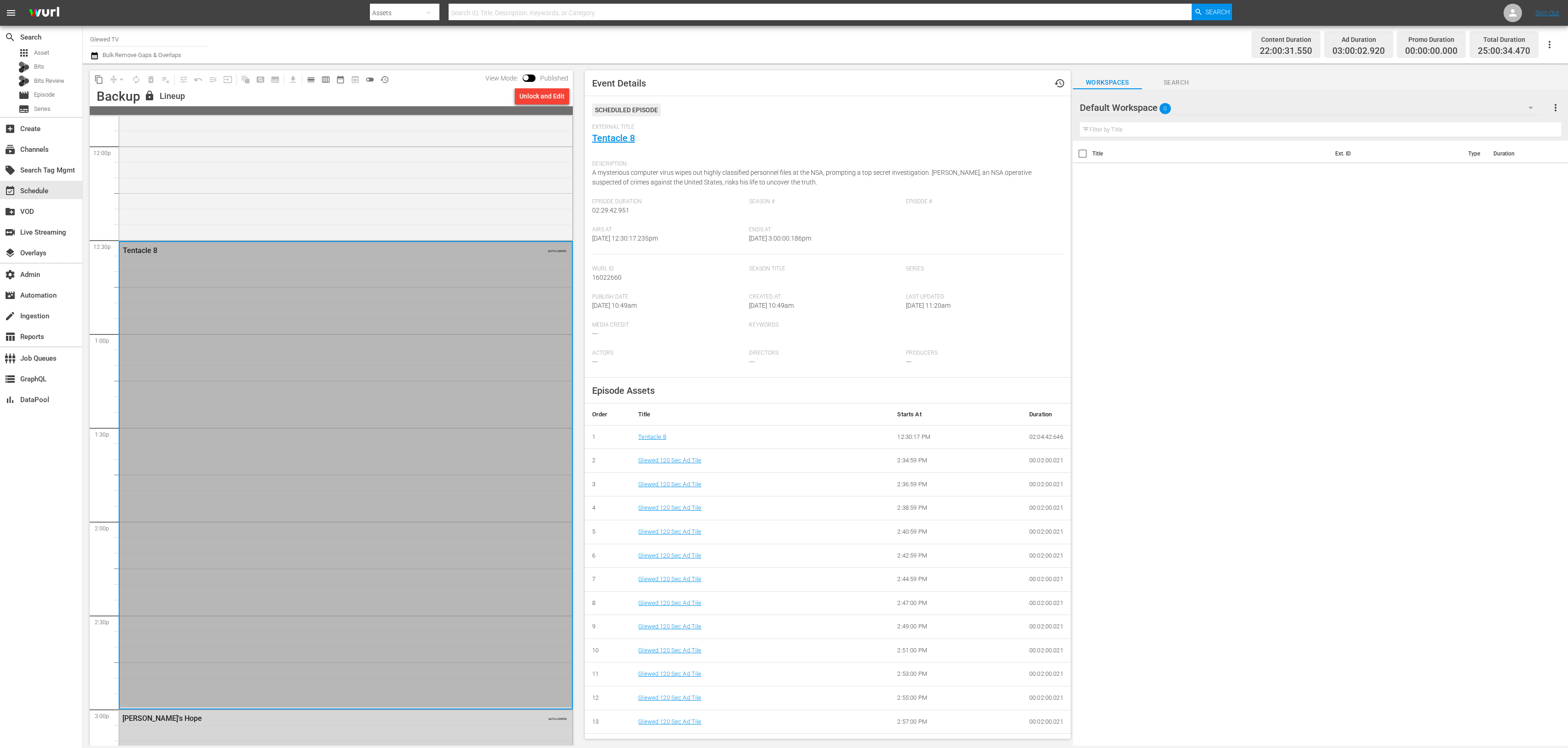
scroll to position [2119, 0]
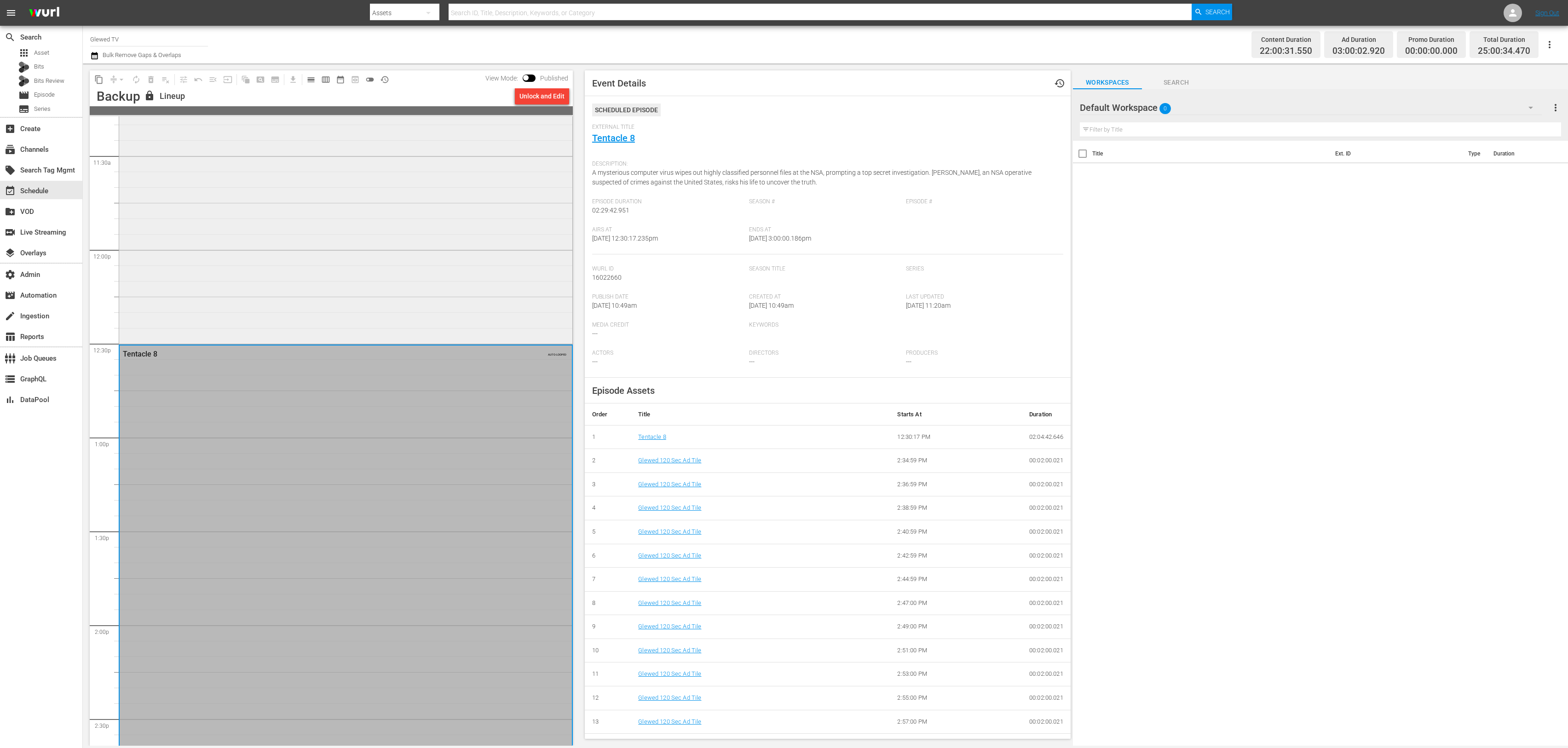
click at [390, 301] on div "Camp Cool Kids" at bounding box center [346, 156] width 453 height 372
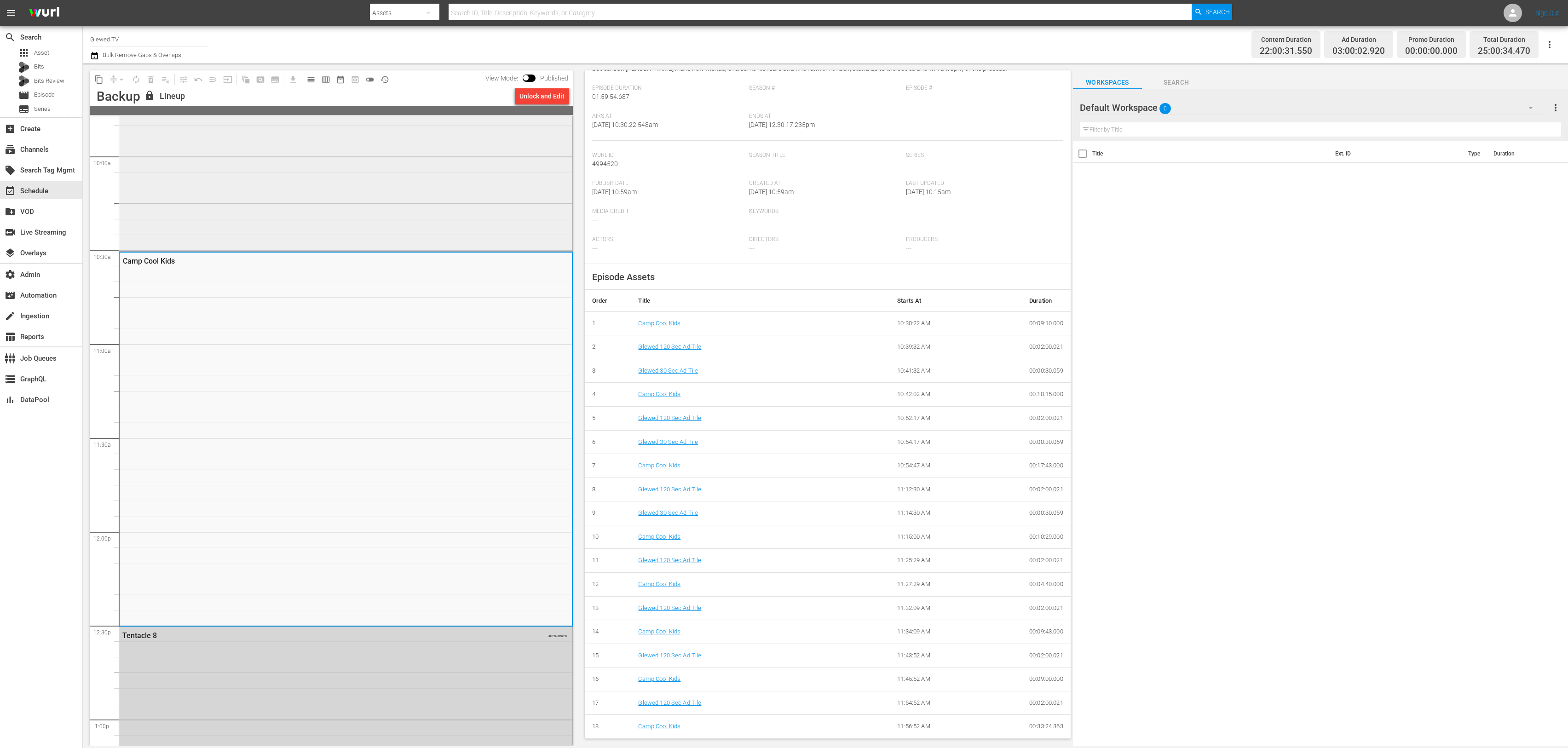
scroll to position [1786, 0]
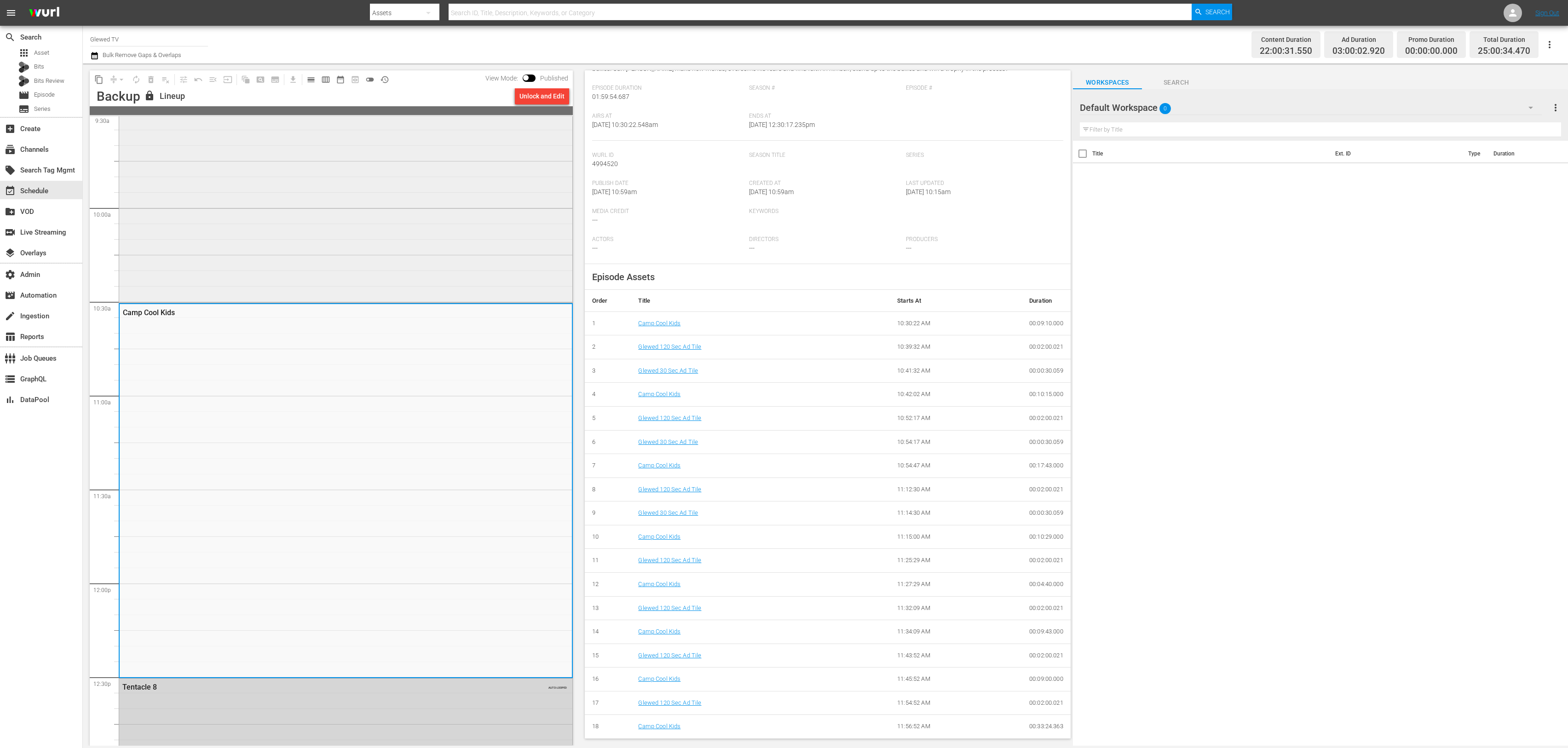
click at [344, 255] on div "[PERSON_NAME] Before [PERSON_NAME]" at bounding box center [346, 114] width 453 height 372
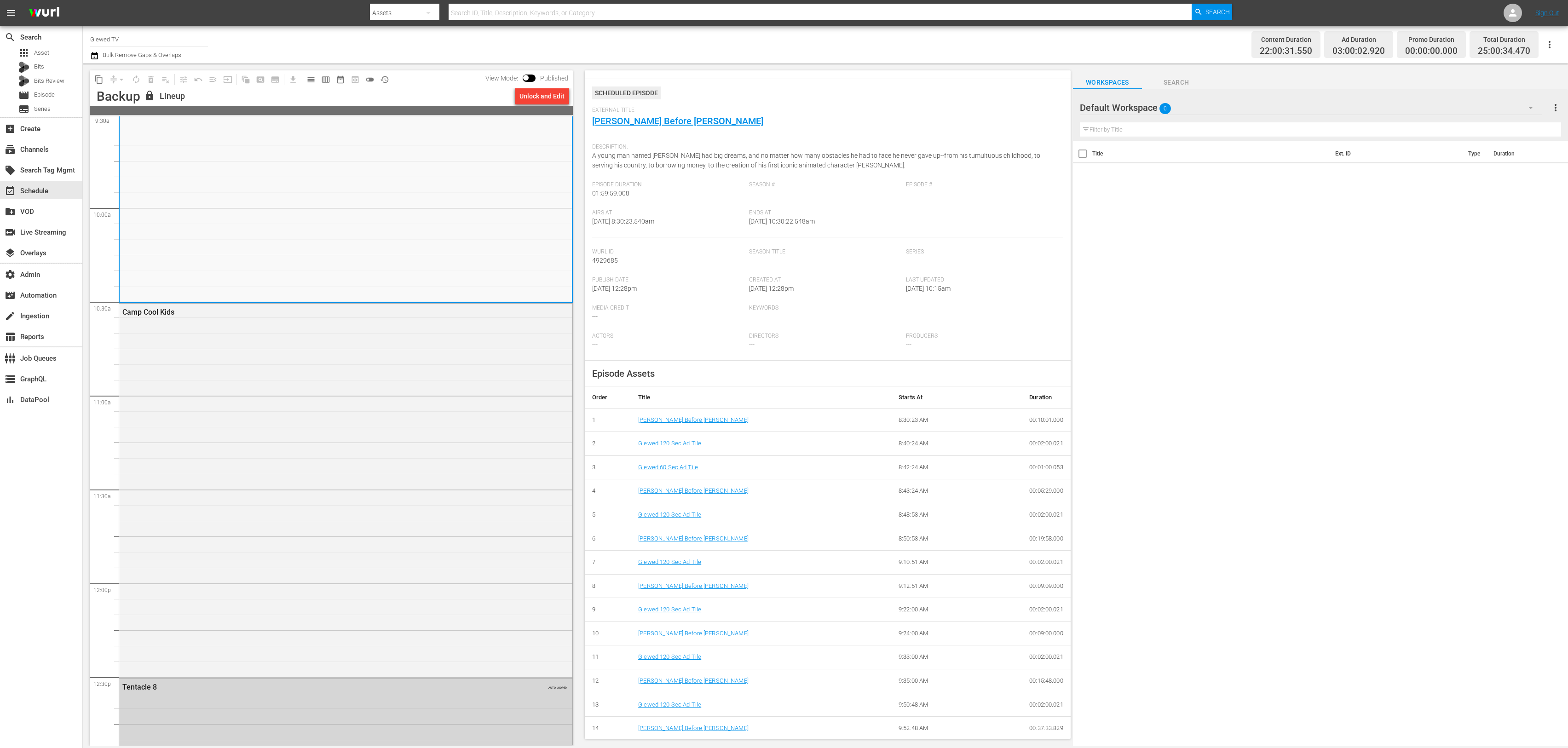
scroll to position [19, 0]
click at [165, 312] on div "Camp Cool Kids" at bounding box center [321, 312] width 397 height 9
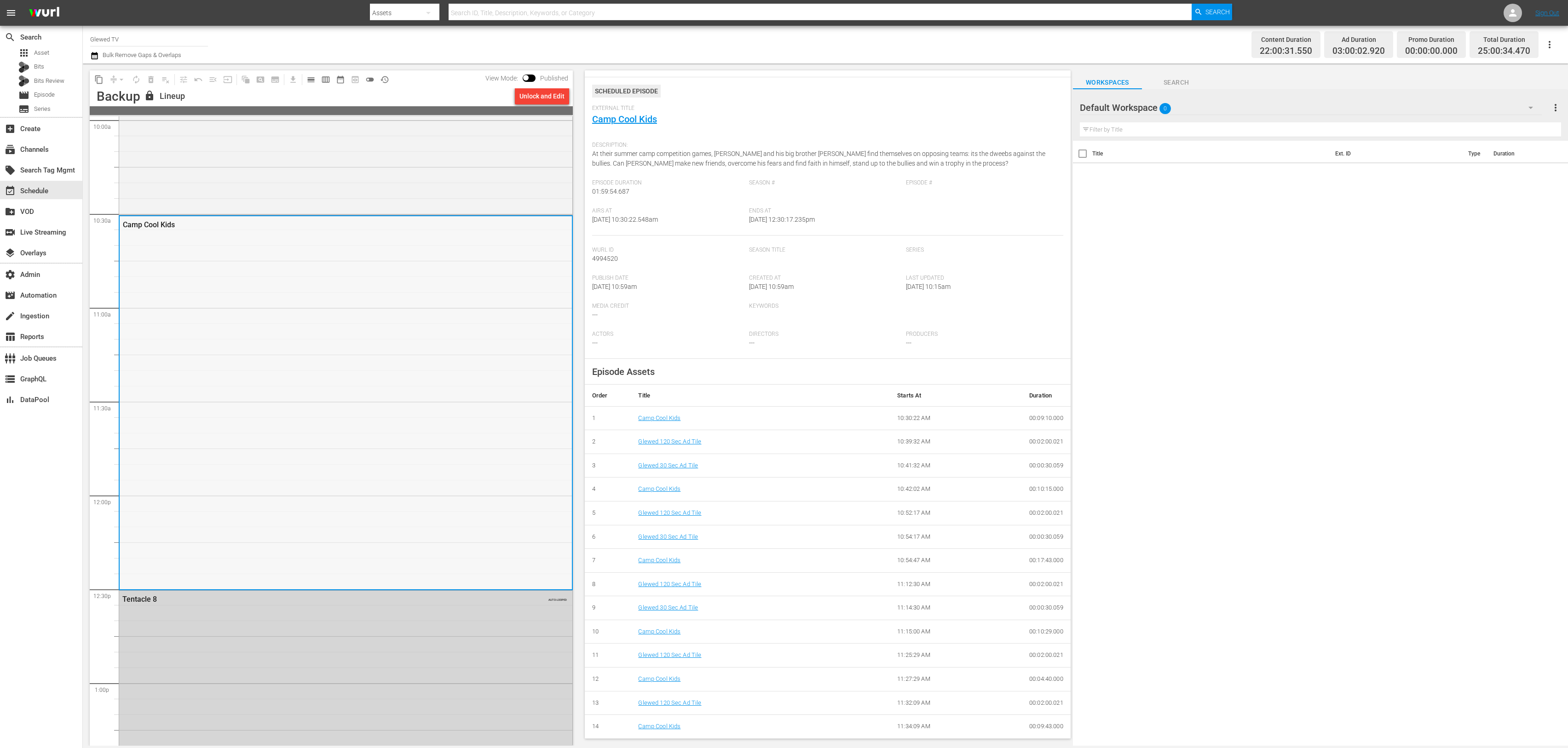
scroll to position [1893, 0]
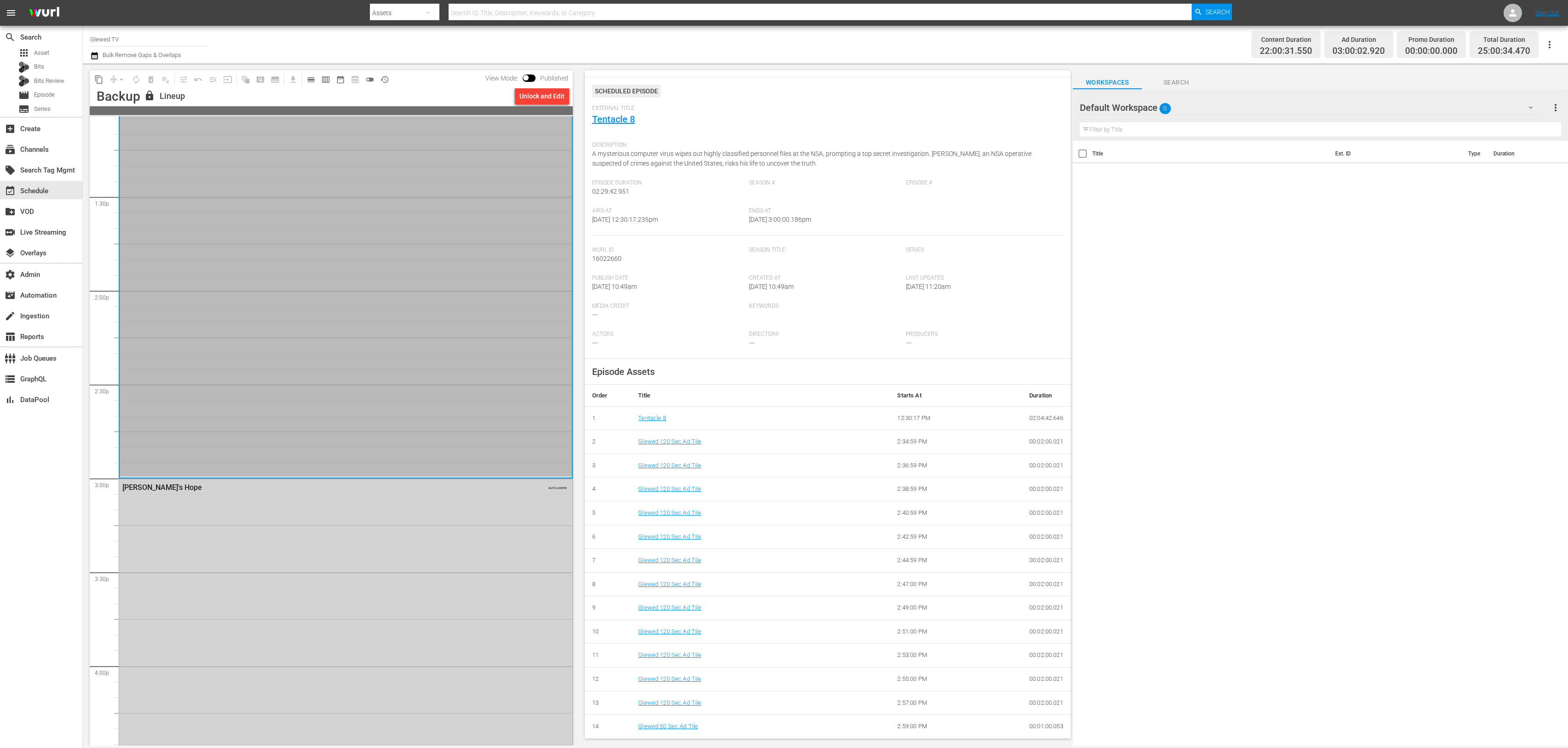
scroll to position [2453, 0]
copy link "Tentacle 8"
